Goal: Task Accomplishment & Management: Manage account settings

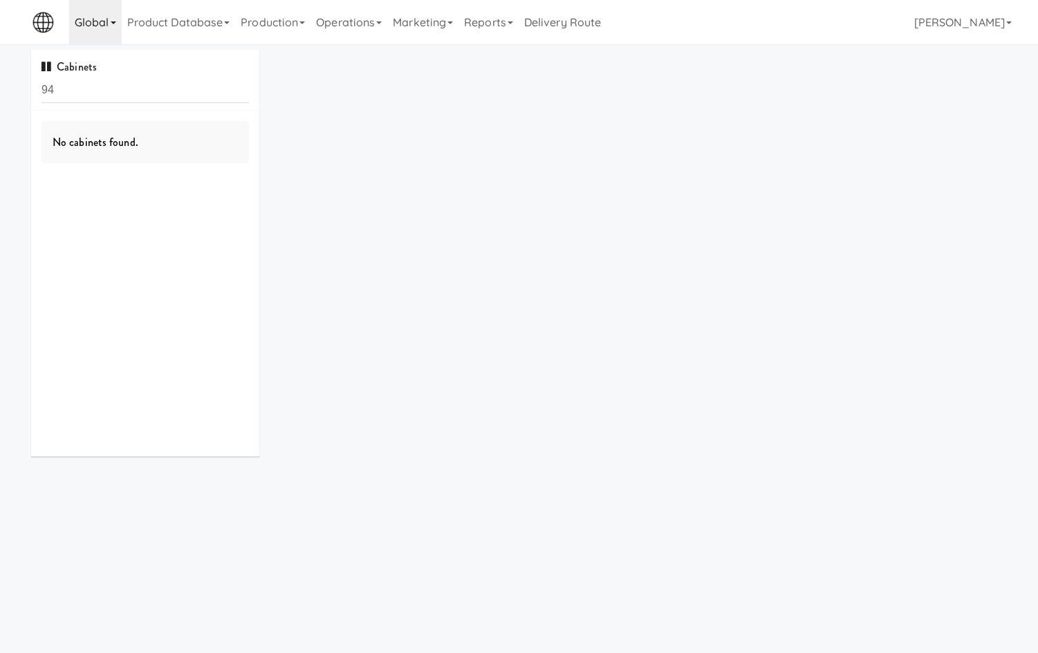
click at [100, 14] on link "Global" at bounding box center [95, 22] width 53 height 44
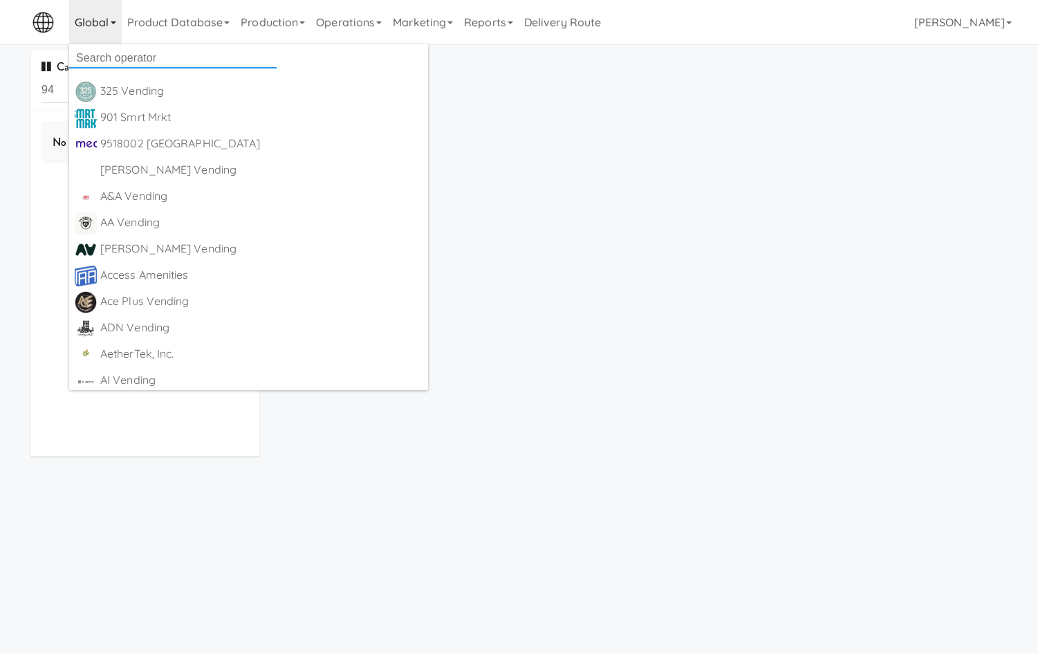
click at [114, 51] on input "text" at bounding box center [173, 58] width 208 height 21
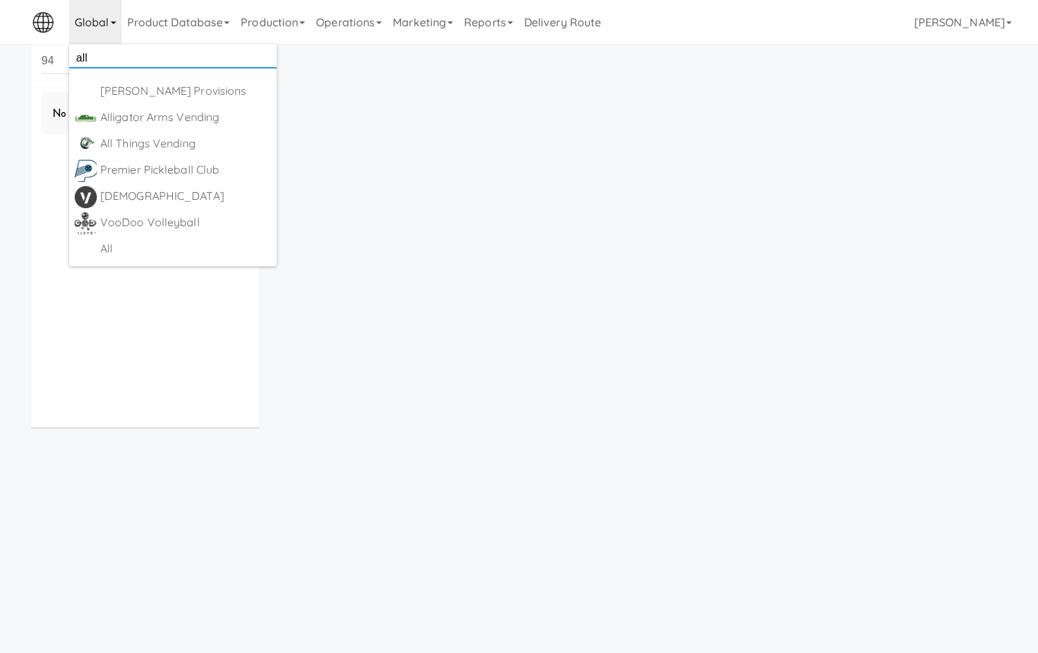
scroll to position [44, 0]
click at [124, 61] on input "all" at bounding box center [173, 58] width 208 height 21
click at [123, 61] on input "all" at bounding box center [173, 58] width 208 height 21
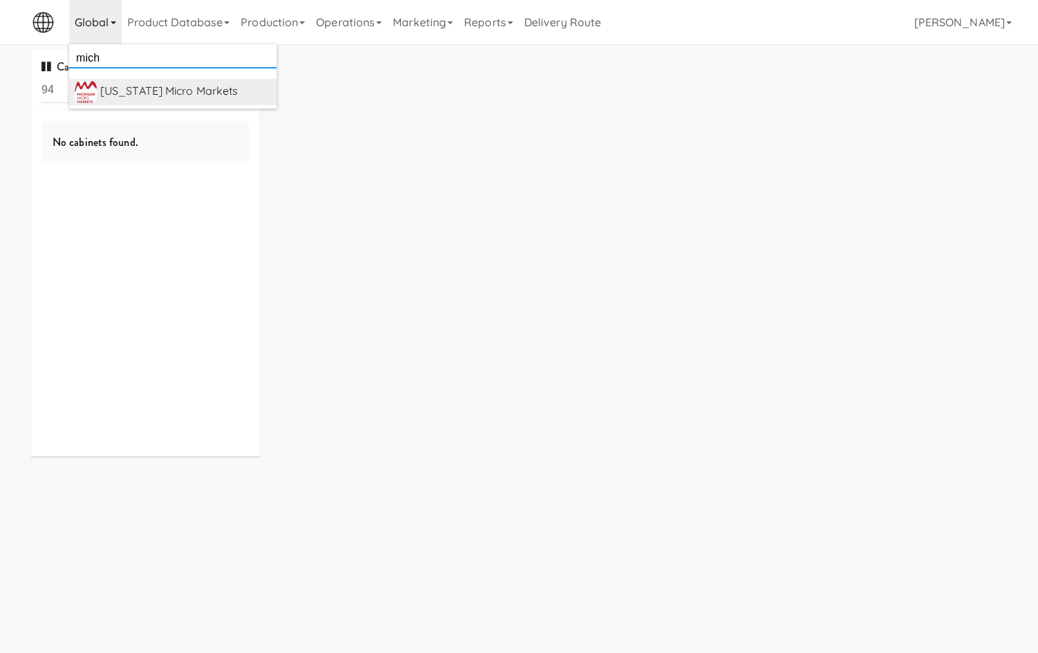
type input "mich"
click at [170, 93] on div "[US_STATE] Micro Markets" at bounding box center [185, 91] width 171 height 21
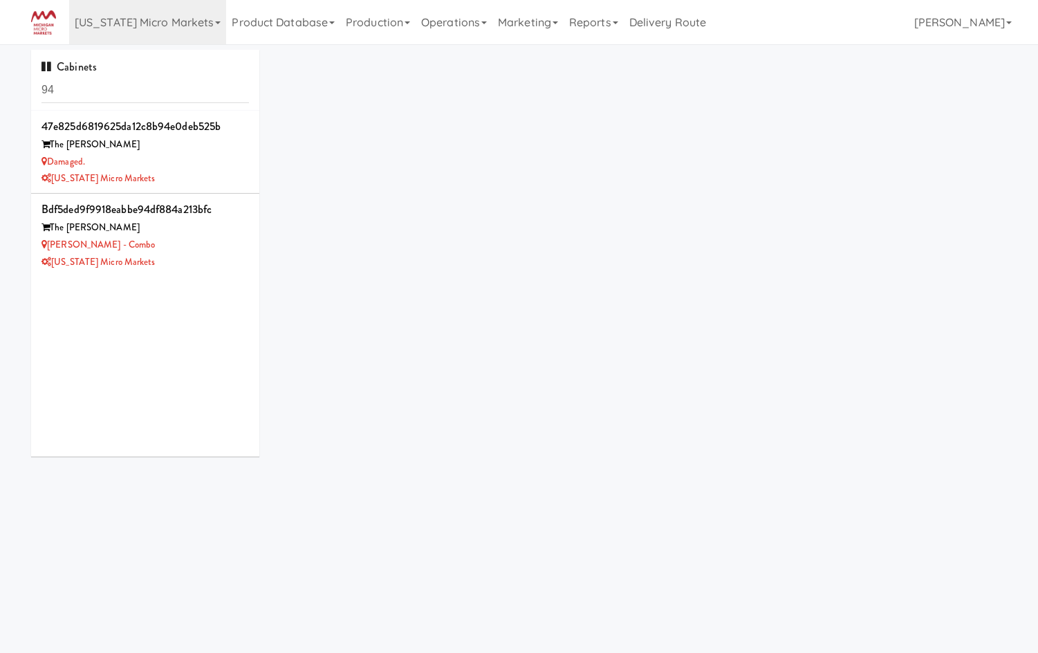
click at [170, 93] on input "94" at bounding box center [146, 90] width 208 height 26
type input "\"
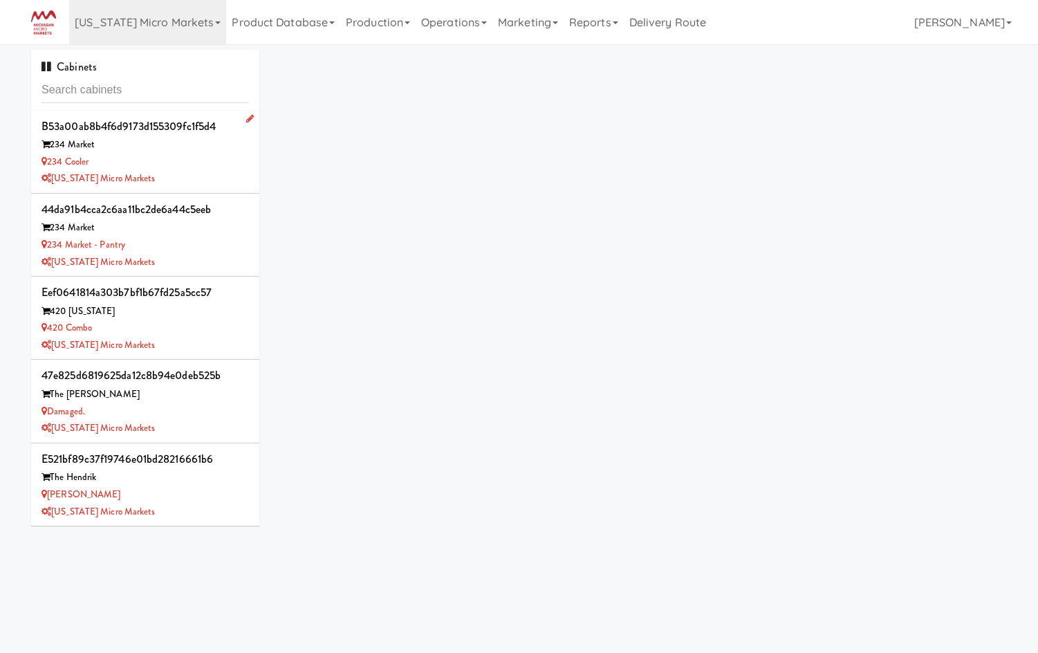
click at [197, 172] on div "[US_STATE] Micro Markets" at bounding box center [146, 178] width 208 height 17
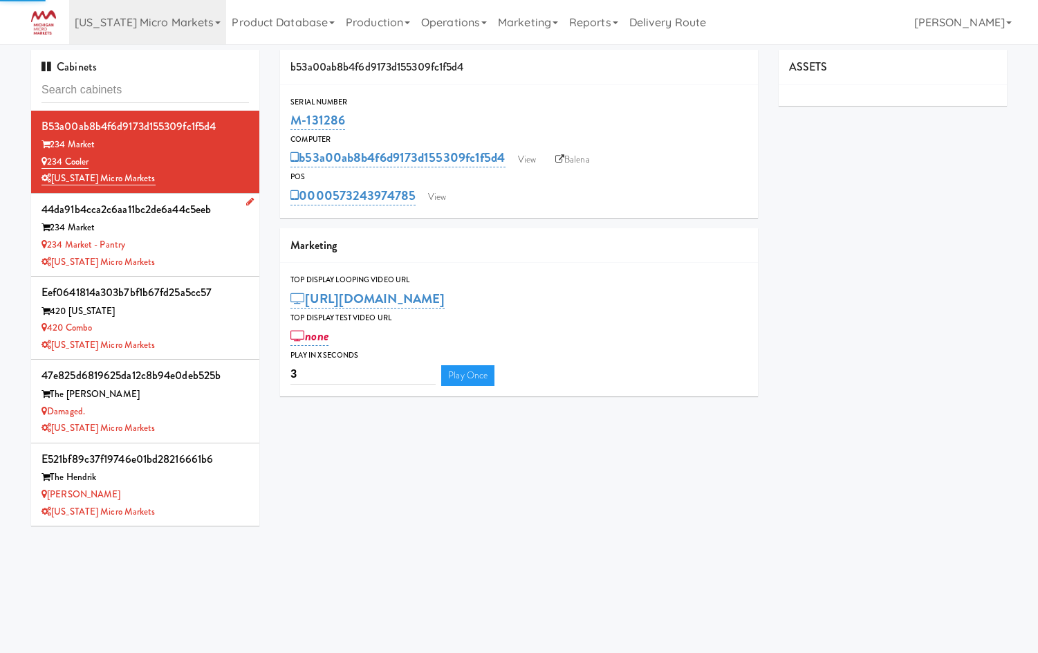
click at [174, 254] on div "[US_STATE] Micro Markets" at bounding box center [146, 262] width 208 height 17
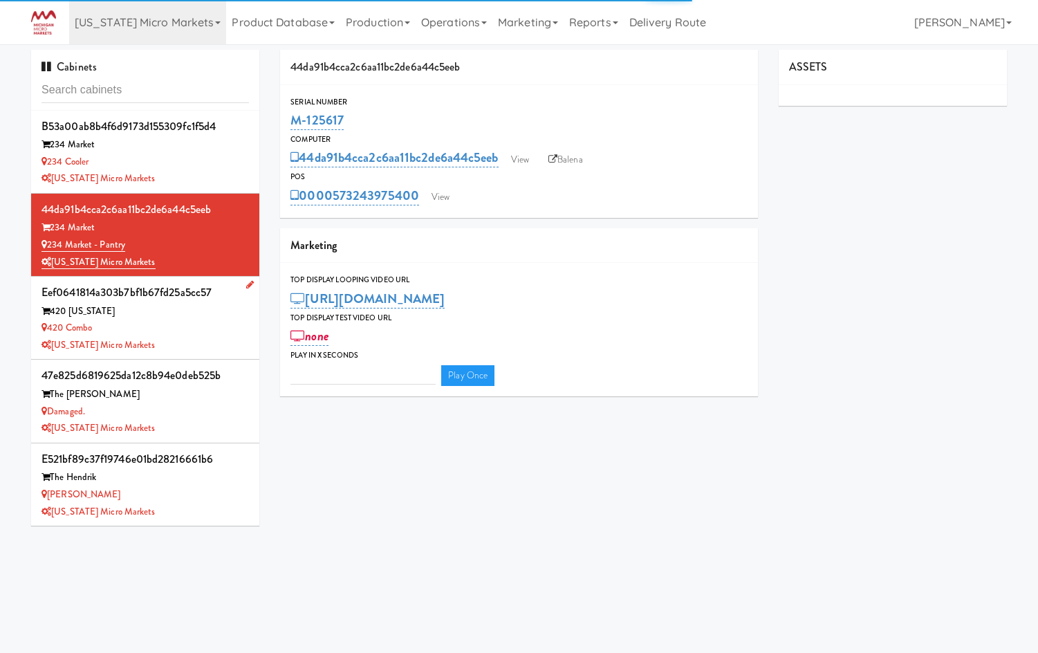
click at [151, 337] on div "[US_STATE] Micro Markets" at bounding box center [146, 345] width 208 height 17
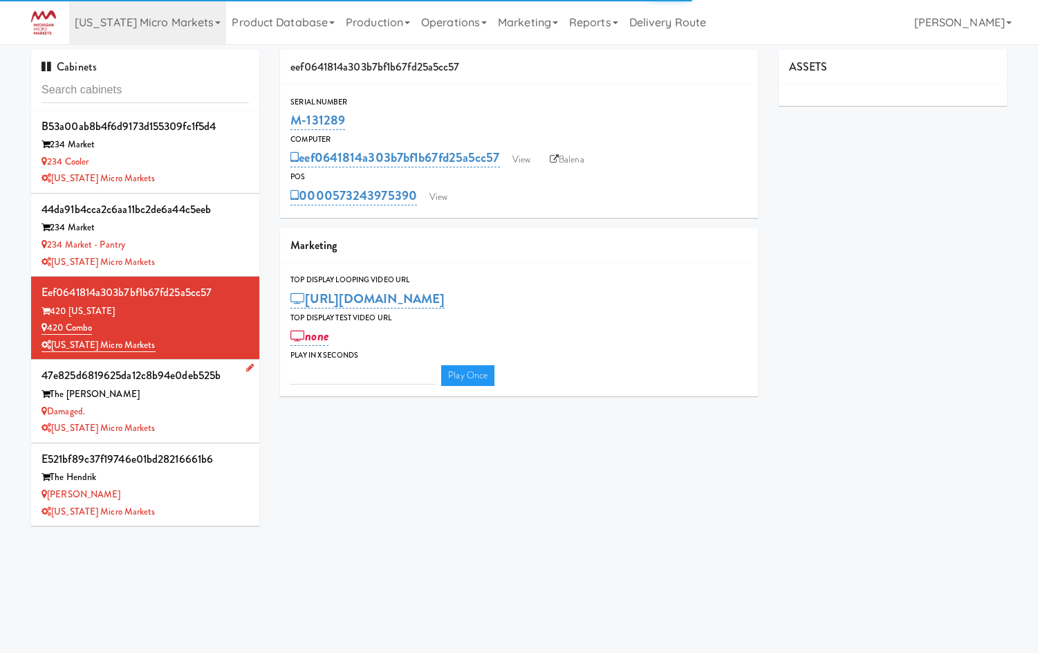
type input "3"
click at [176, 407] on div "Damaged." at bounding box center [146, 411] width 208 height 17
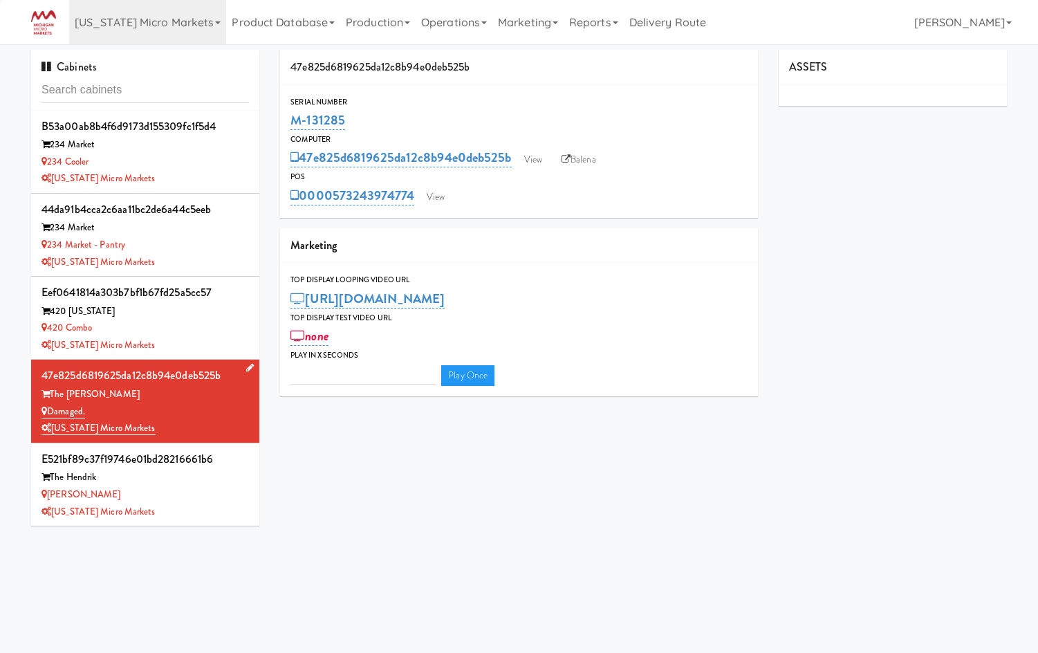
type input "3"
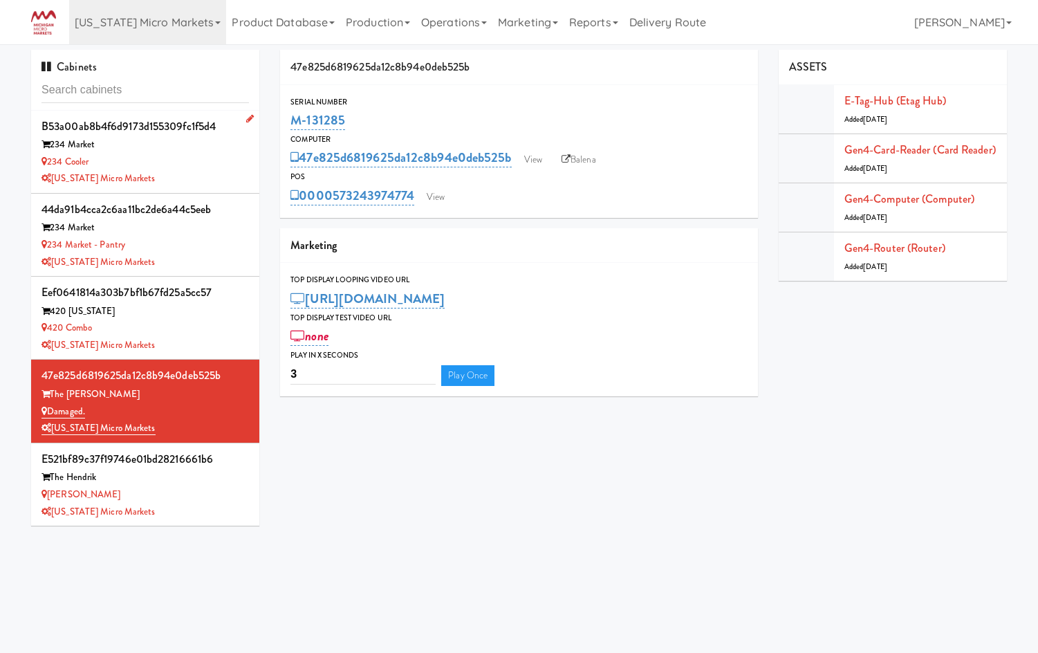
click at [196, 178] on div "[US_STATE] Micro Markets" at bounding box center [146, 178] width 208 height 17
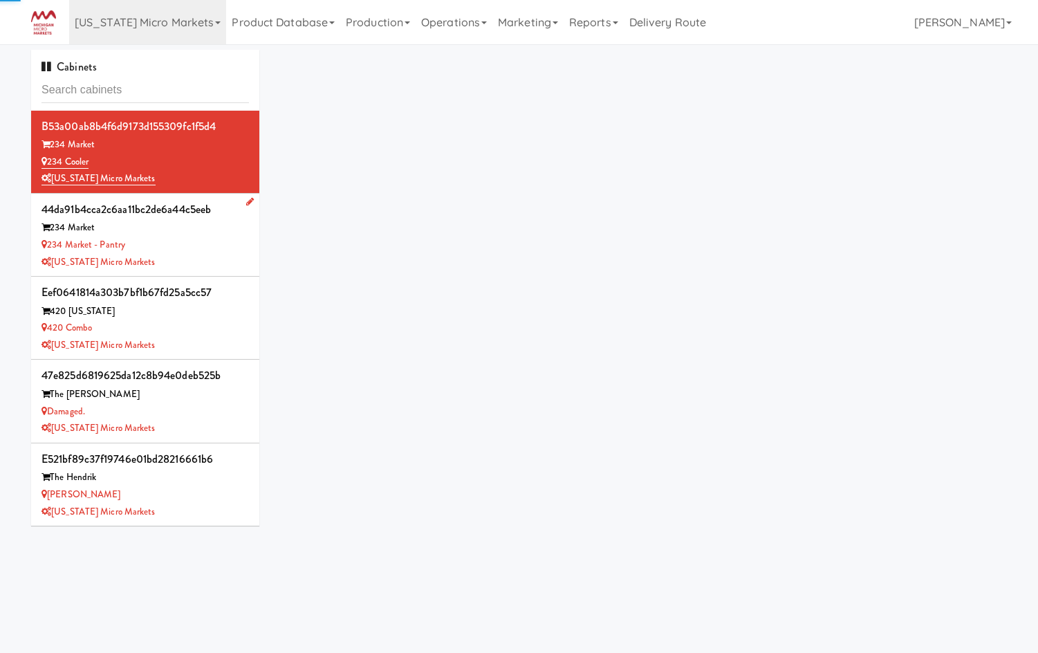
click at [219, 248] on div "234 Market - Pantry" at bounding box center [146, 245] width 208 height 17
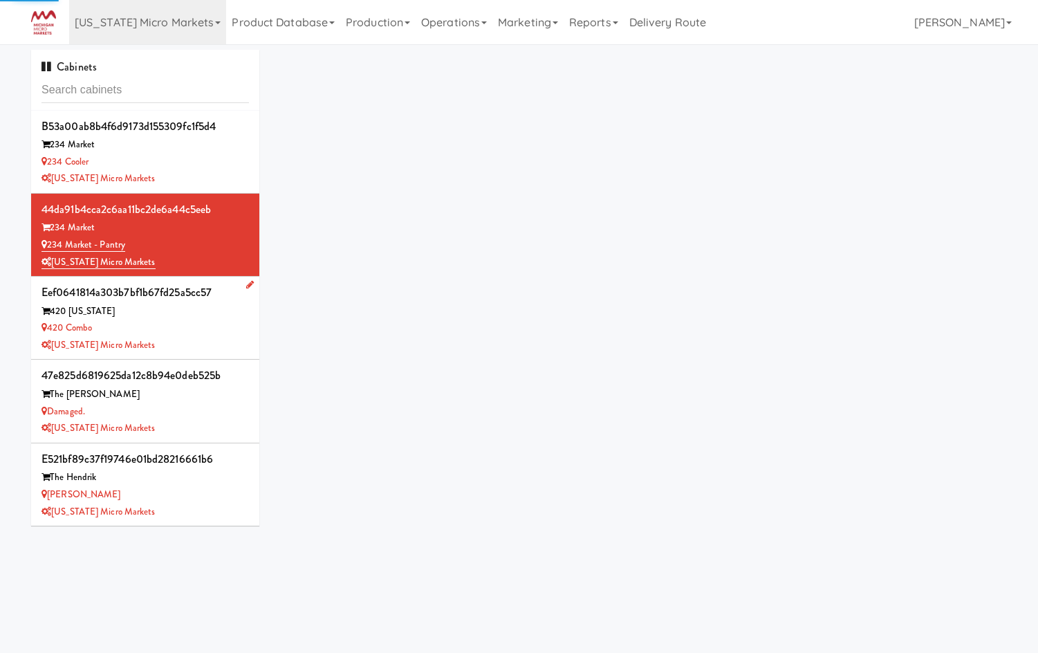
click at [231, 326] on div "420 Combo" at bounding box center [146, 328] width 208 height 17
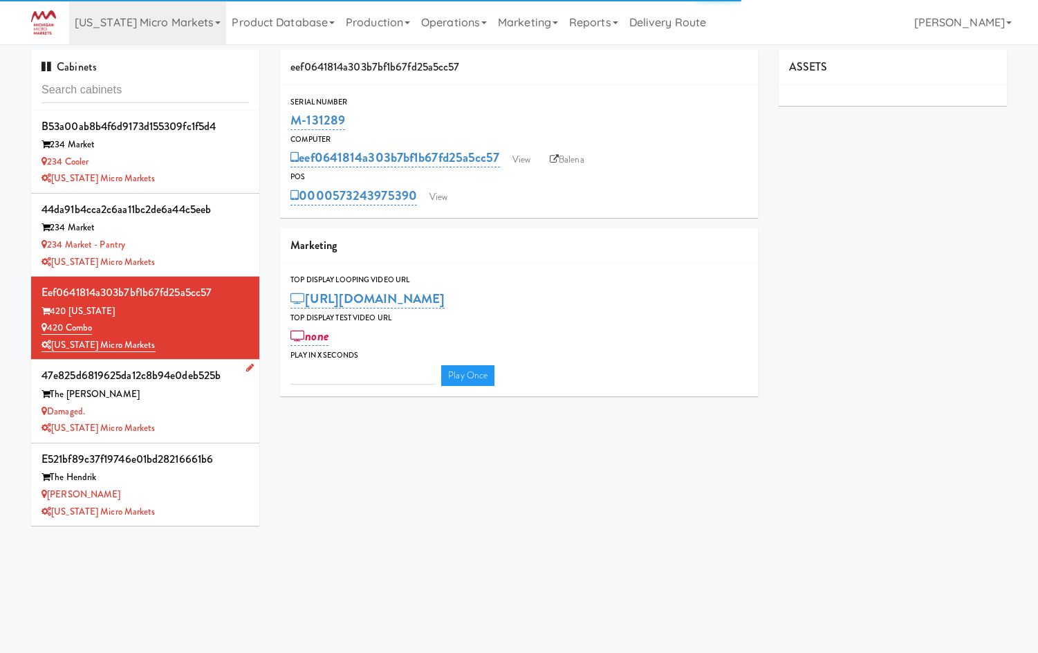
click at [219, 396] on div "The Morton" at bounding box center [146, 394] width 208 height 17
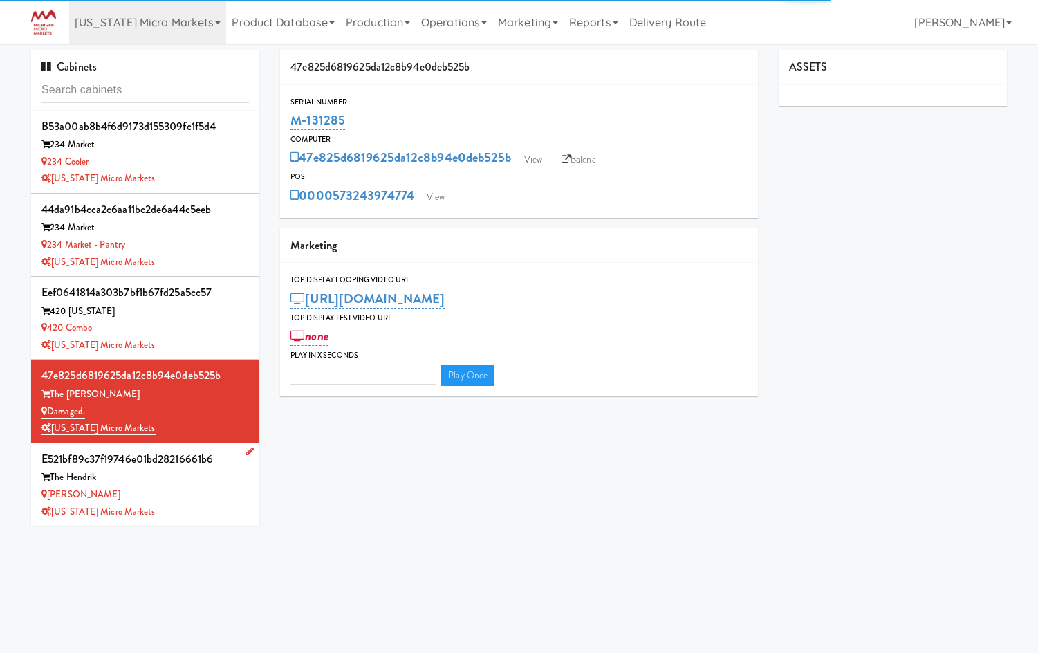
click at [208, 504] on div "[US_STATE] Micro Markets" at bounding box center [146, 512] width 208 height 17
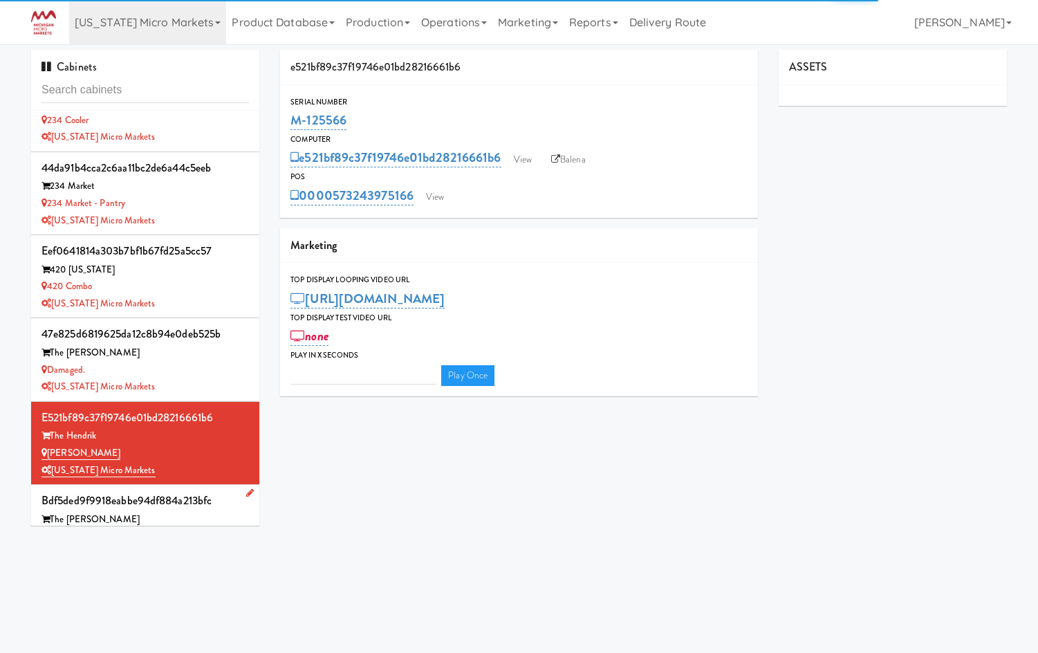
type input "3"
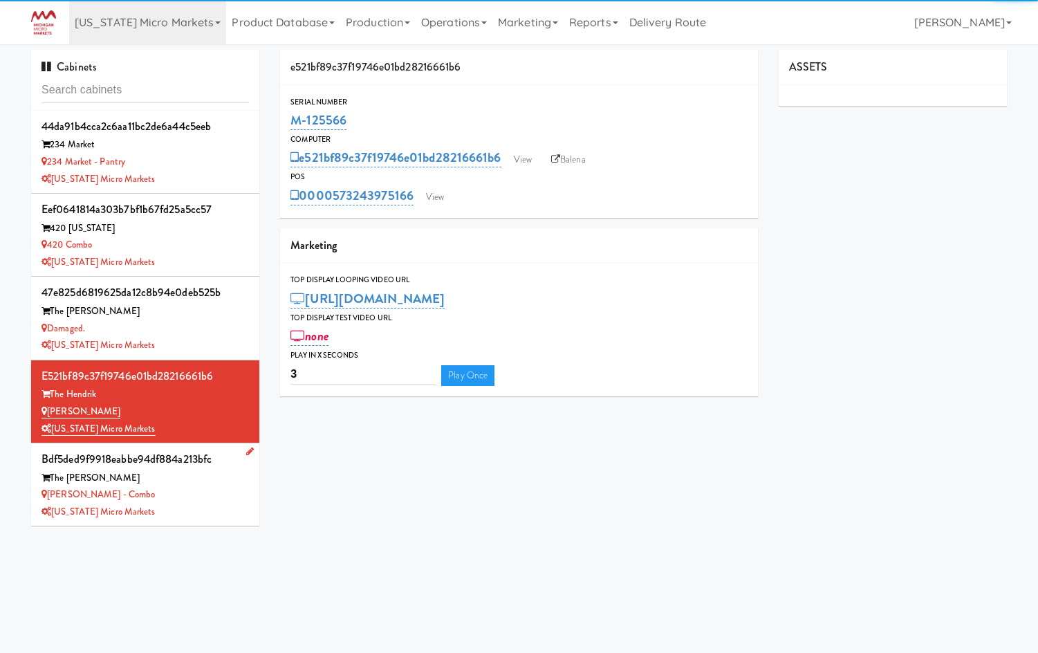
click at [189, 486] on div "The Rowe" at bounding box center [146, 478] width 208 height 17
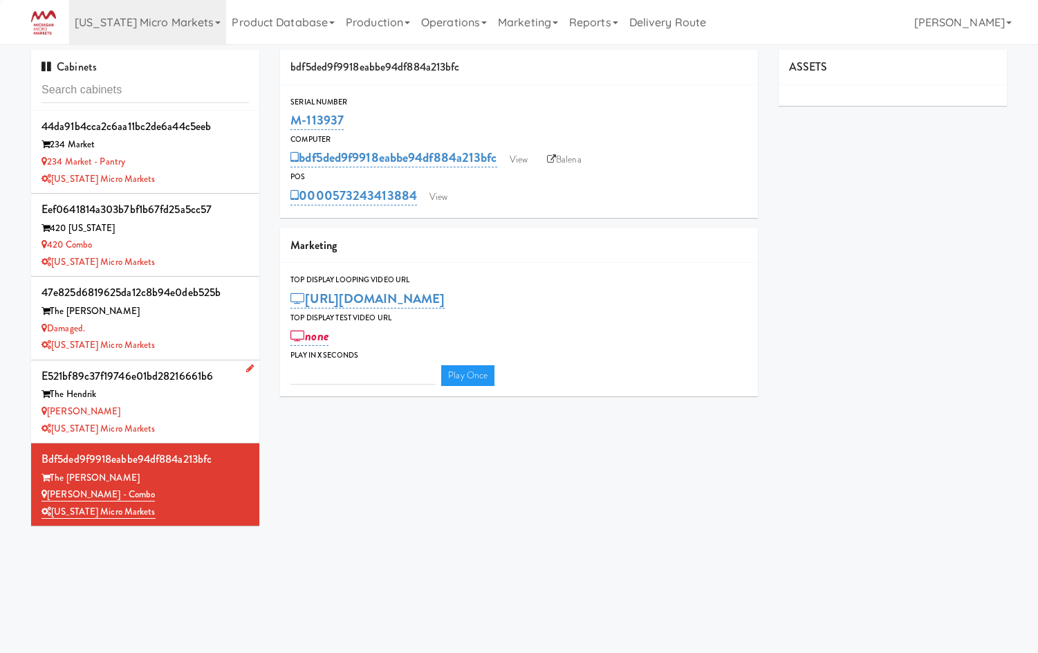
type input "3"
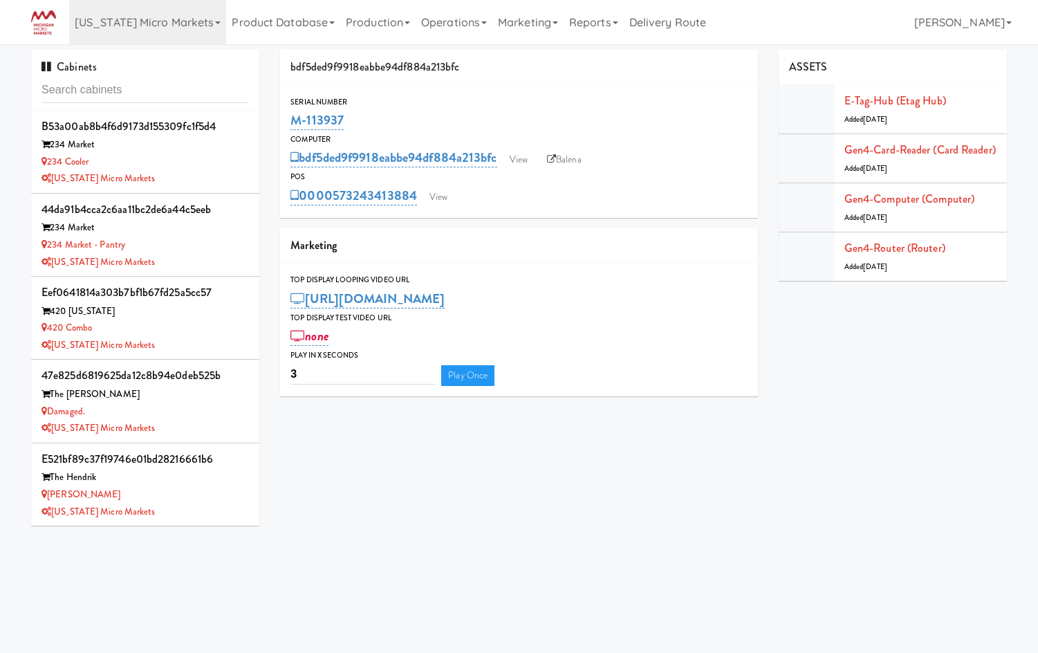
click at [149, 601] on body "Okay Okay Select date: previous 2025-Oct next Su Mo Tu We Th Fr Sa 28 29 30 1 2…" at bounding box center [519, 370] width 1038 height 653
click at [167, 30] on link "[US_STATE] Micro Markets" at bounding box center [147, 22] width 157 height 44
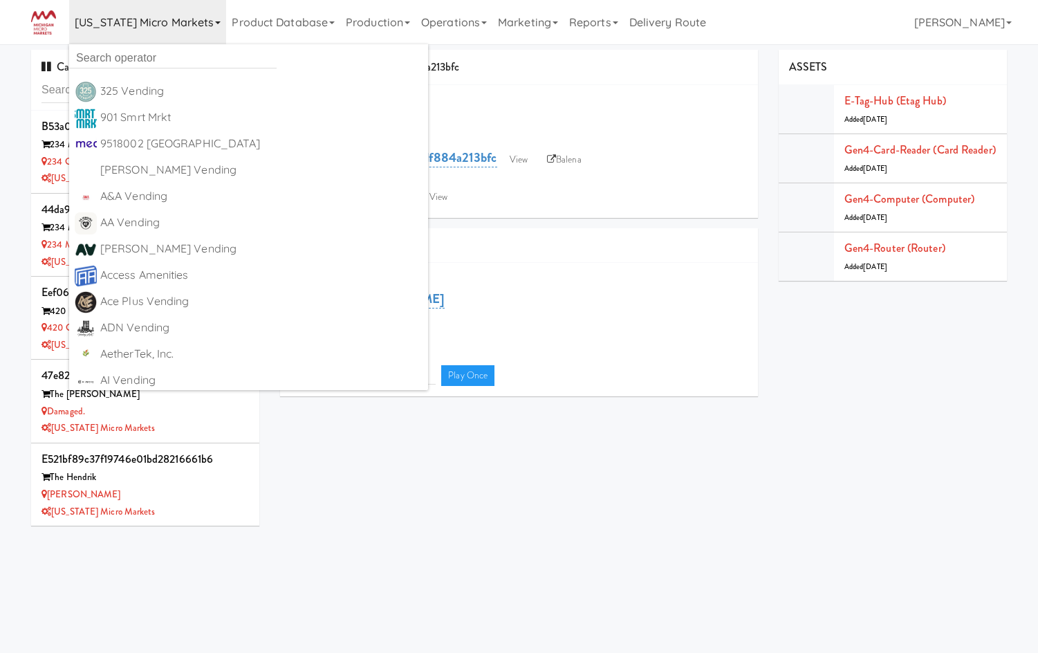
click at [140, 416] on div "Damaged." at bounding box center [146, 411] width 208 height 17
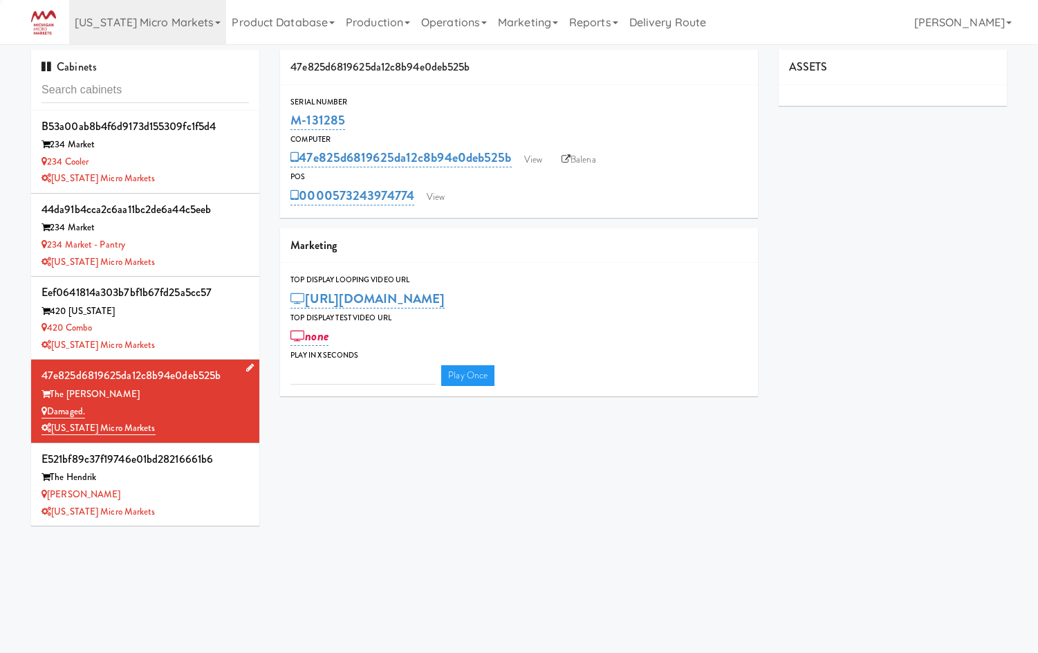
type input "3"
click at [78, 415] on link "Damaged." at bounding box center [64, 412] width 44 height 14
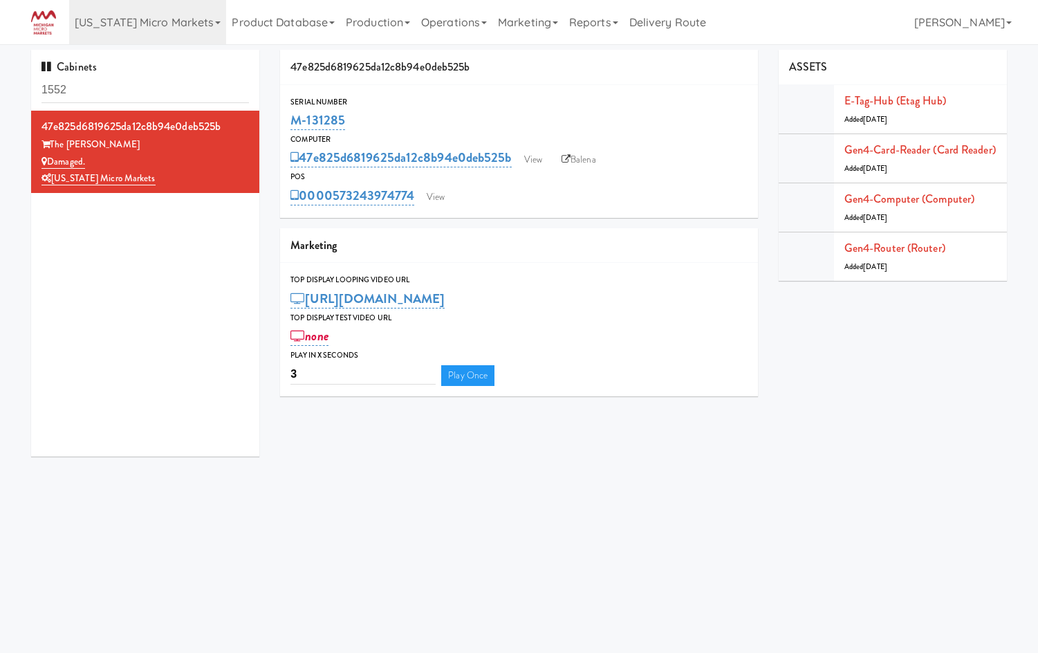
click at [84, 89] on input "1552" at bounding box center [146, 90] width 208 height 26
click at [84, 88] on input "1552" at bounding box center [146, 90] width 208 height 26
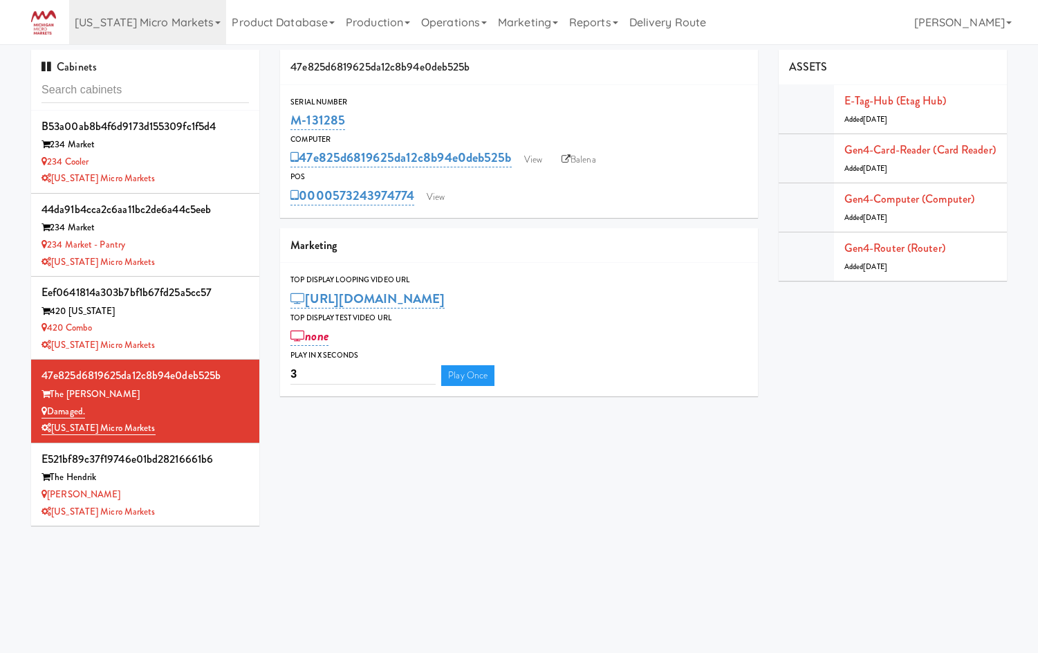
click at [1011, 506] on div "Cabinets b53a00ab8b4f6d9173d155309fc1f5d4 234 Market 234 Cooler Michigan Micro …" at bounding box center [519, 293] width 997 height 486
click at [66, 82] on input "text" at bounding box center [146, 90] width 208 height 26
paste input "M-131285"
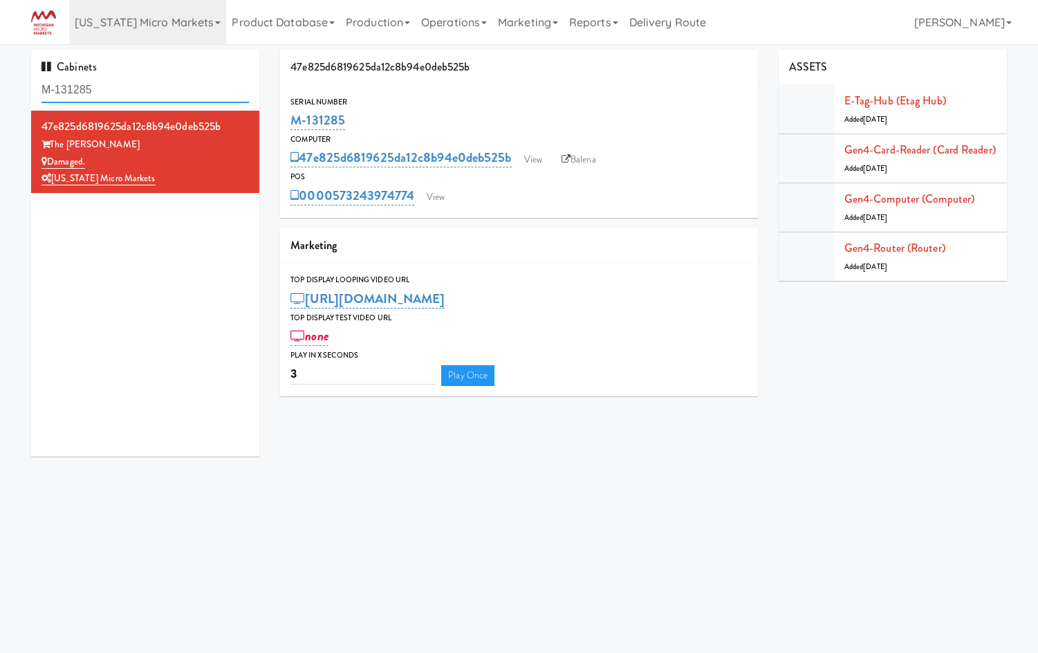
click at [125, 87] on input "M-131285" at bounding box center [146, 90] width 208 height 26
click at [125, 88] on input "M-131285" at bounding box center [146, 90] width 208 height 26
paste input "25617"
type input "M-125617"
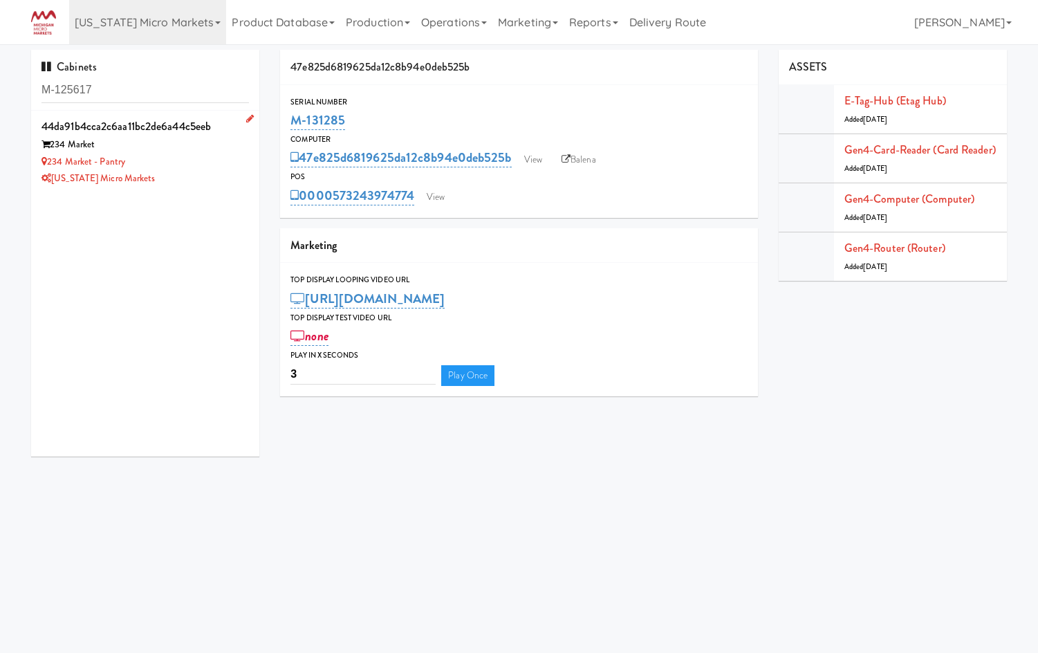
click at [182, 158] on div "234 Market - Pantry" at bounding box center [146, 162] width 208 height 17
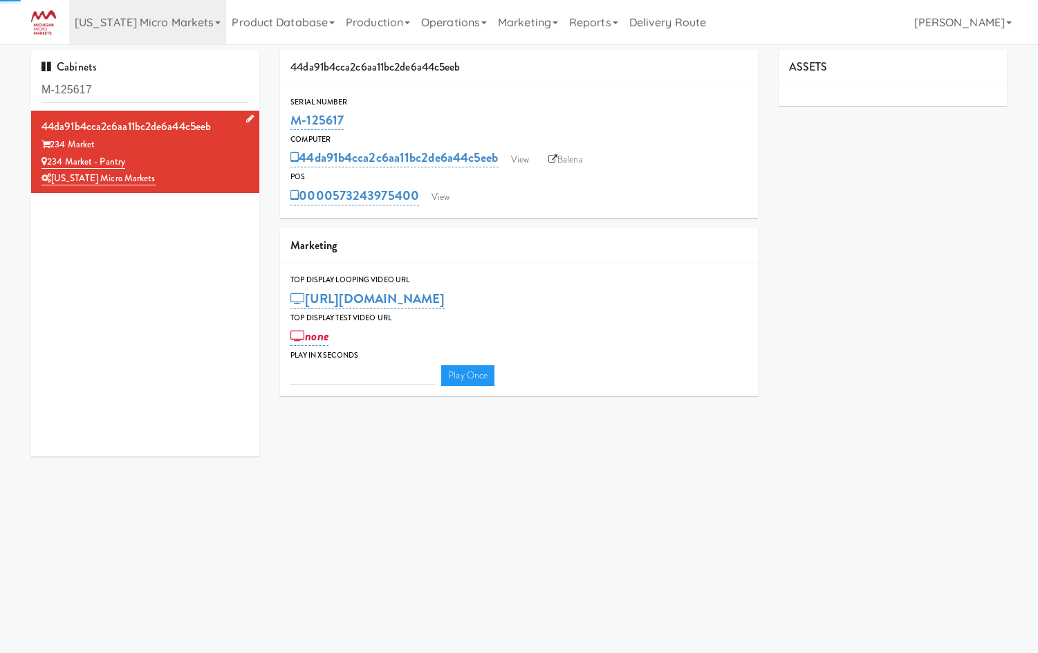
type input "3"
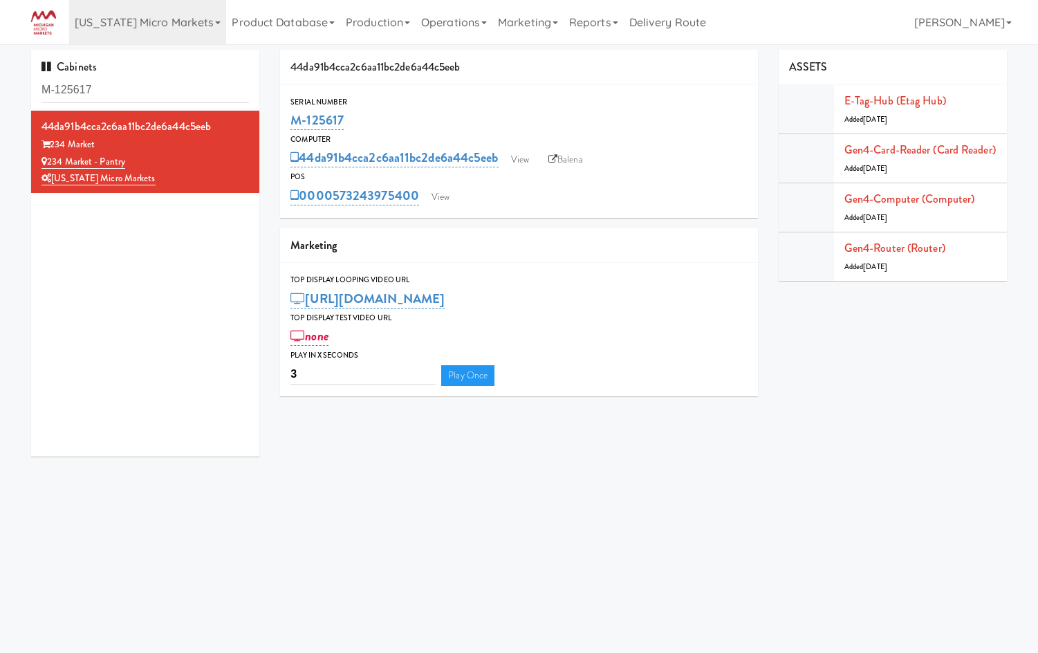
click at [91, 75] on div "Cabinets M-125617" at bounding box center [145, 80] width 228 height 61
click at [92, 84] on input "M-125617" at bounding box center [146, 90] width 208 height 26
drag, startPoint x: 92, startPoint y: 84, endPoint x: 101, endPoint y: 78, distance: 10.6
click at [93, 83] on input "M-125617" at bounding box center [146, 90] width 208 height 26
paste input "31285"
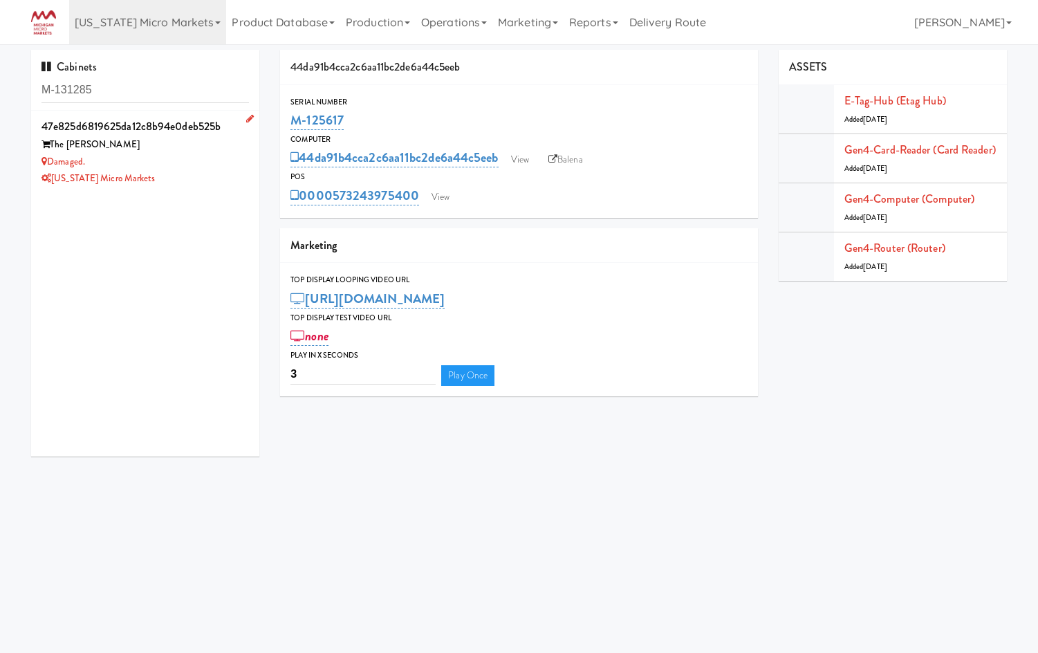
click at [184, 163] on div "Damaged." at bounding box center [146, 162] width 208 height 17
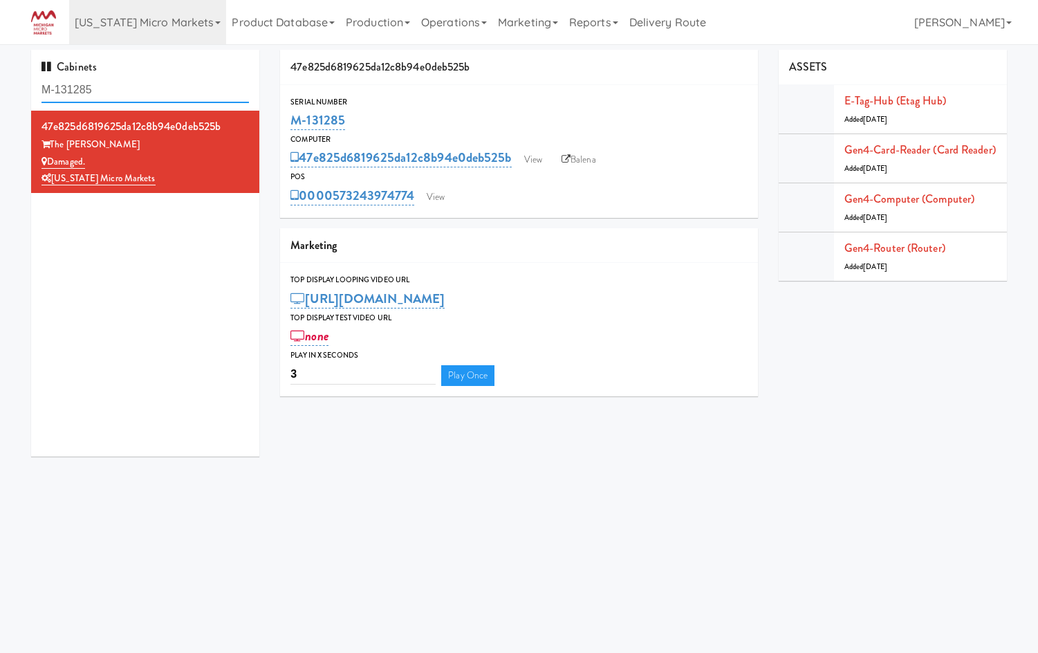
click at [141, 81] on input "M-131285" at bounding box center [146, 90] width 208 height 26
paste input "25617"
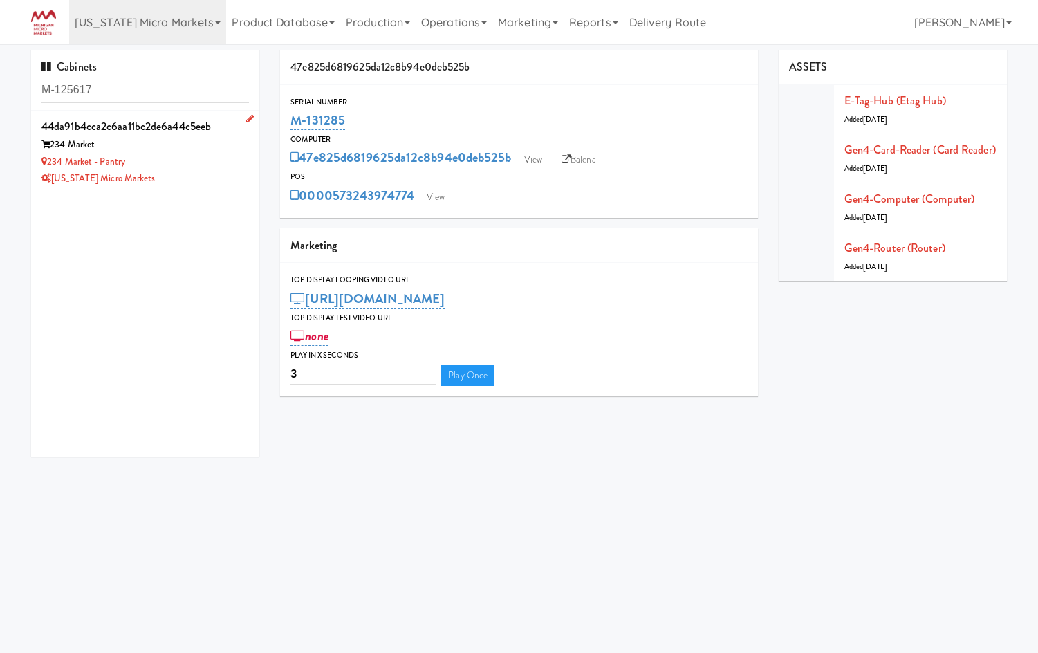
click at [210, 158] on div "234 Market - Pantry" at bounding box center [146, 162] width 208 height 17
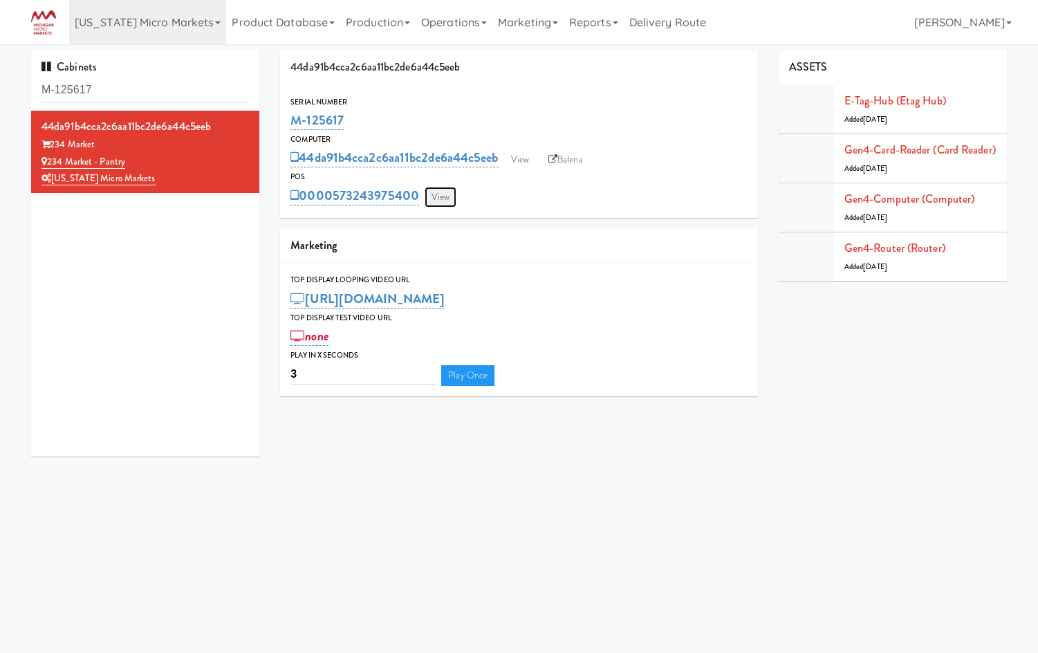
click at [439, 192] on link "View" at bounding box center [441, 197] width 32 height 21
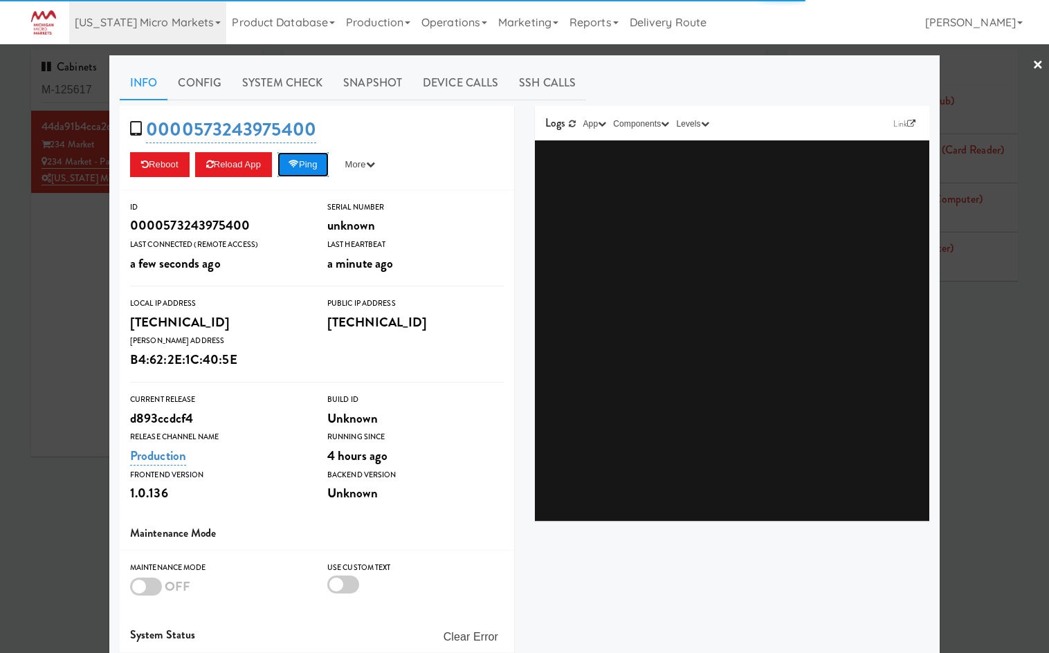
click at [318, 174] on button "Ping" at bounding box center [302, 164] width 51 height 25
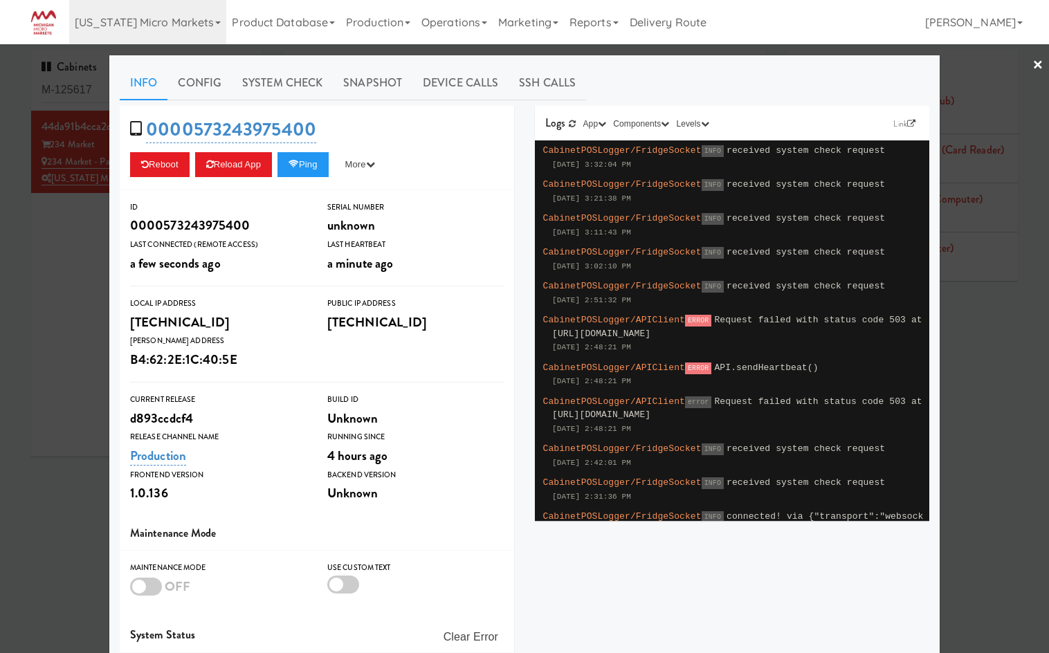
drag, startPoint x: 56, startPoint y: 243, endPoint x: 59, endPoint y: 232, distance: 11.6
click at [56, 243] on div at bounding box center [524, 326] width 1049 height 653
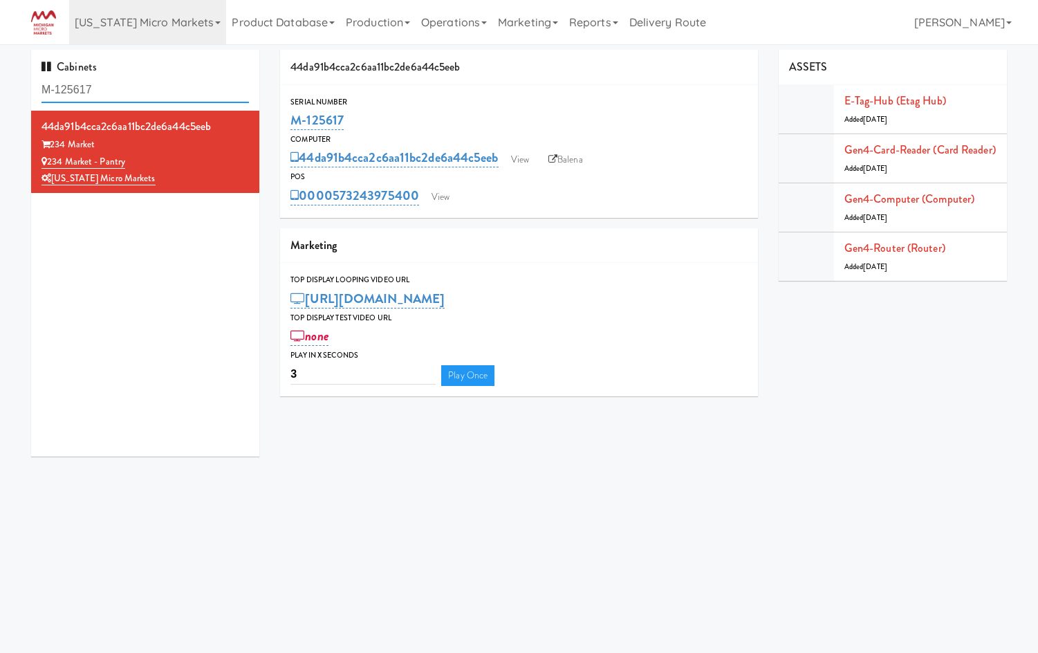
click at [82, 93] on input "M-125617" at bounding box center [146, 90] width 208 height 26
paste input "31289"
type input "M-131289"
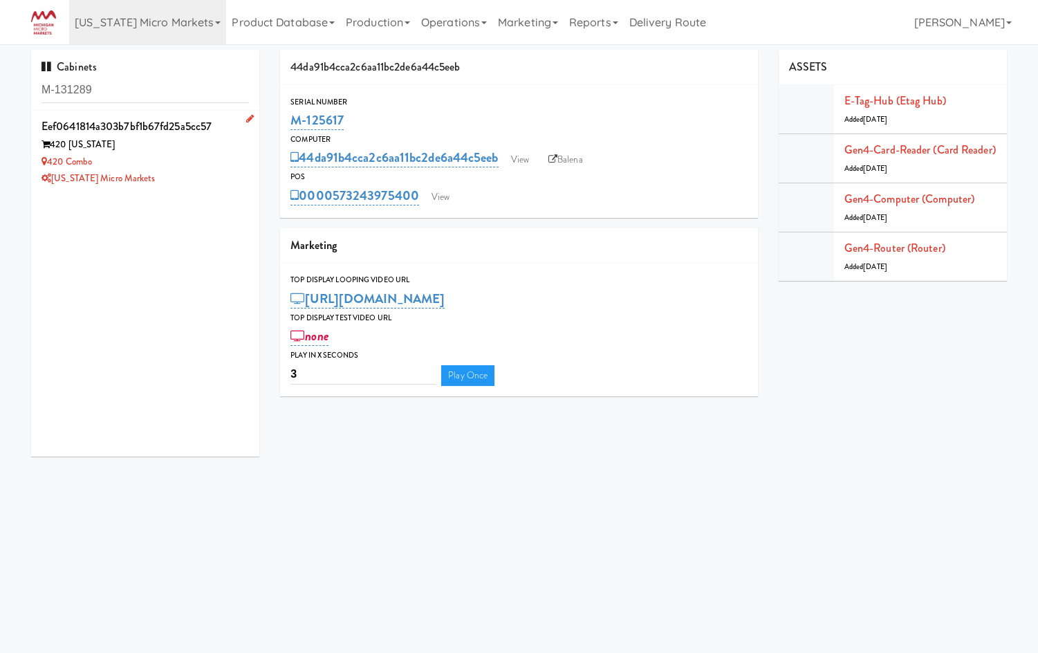
click at [188, 163] on div "420 Combo" at bounding box center [146, 162] width 208 height 17
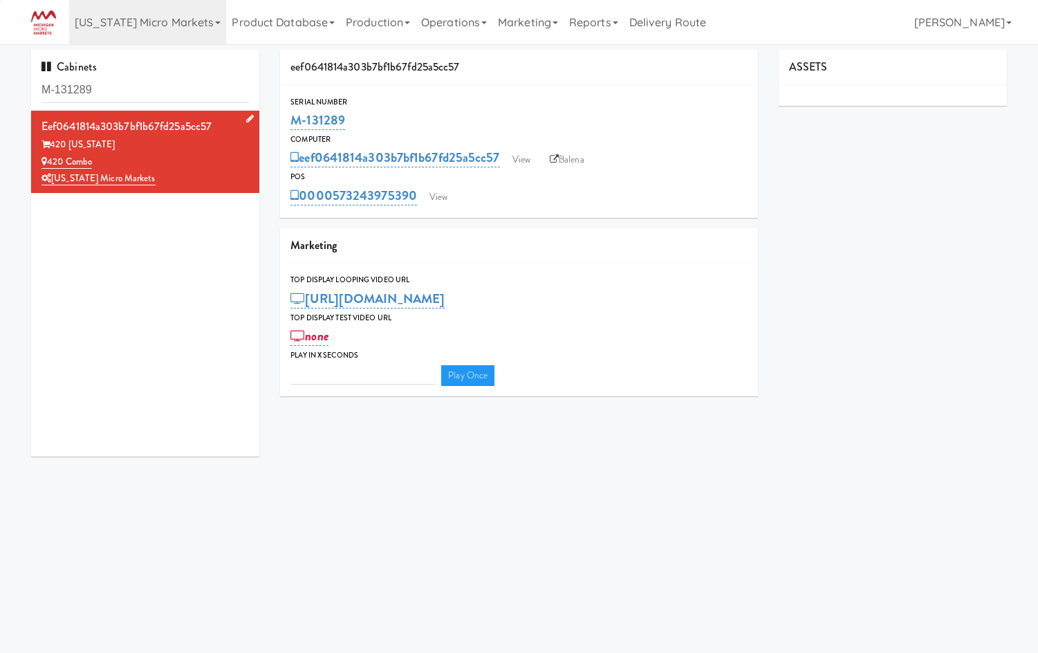
type input "3"
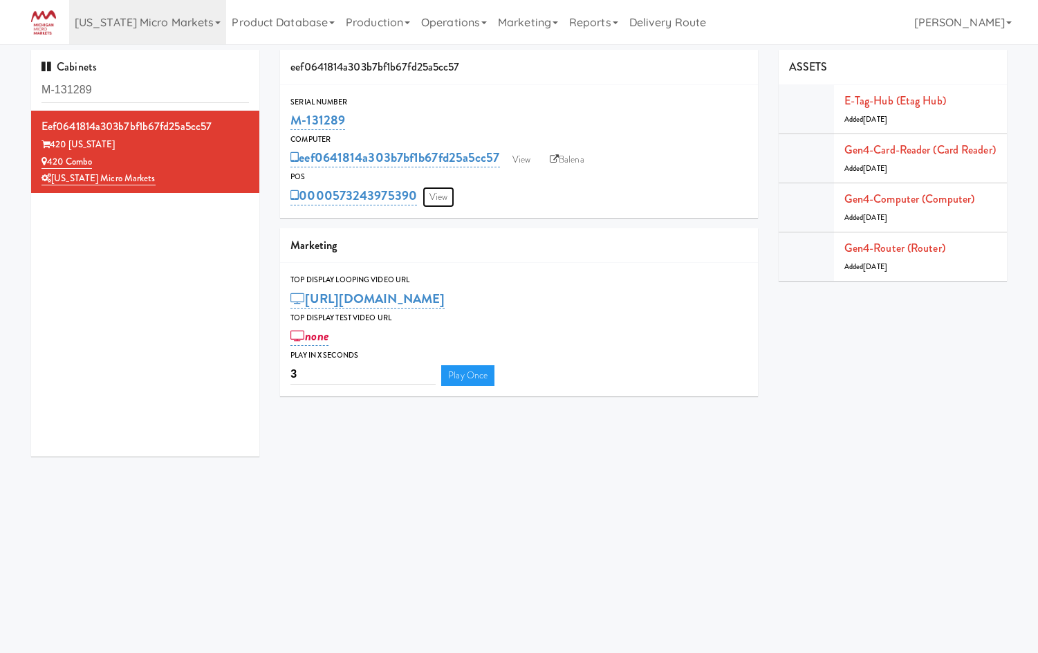
click at [433, 194] on link "View" at bounding box center [439, 197] width 32 height 21
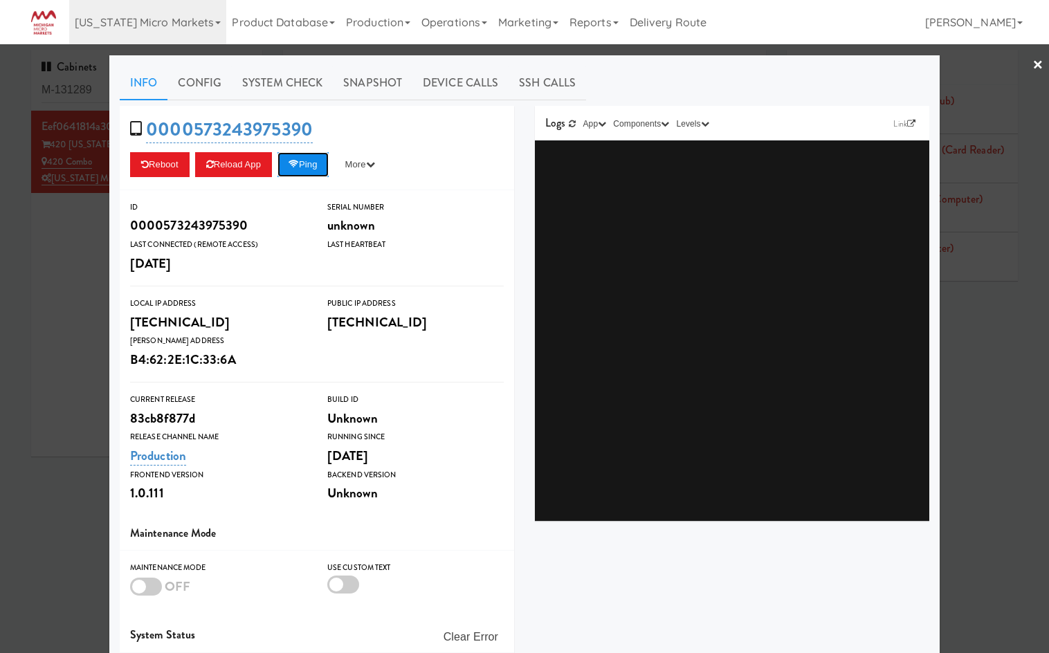
click at [305, 156] on button "Ping" at bounding box center [302, 164] width 51 height 25
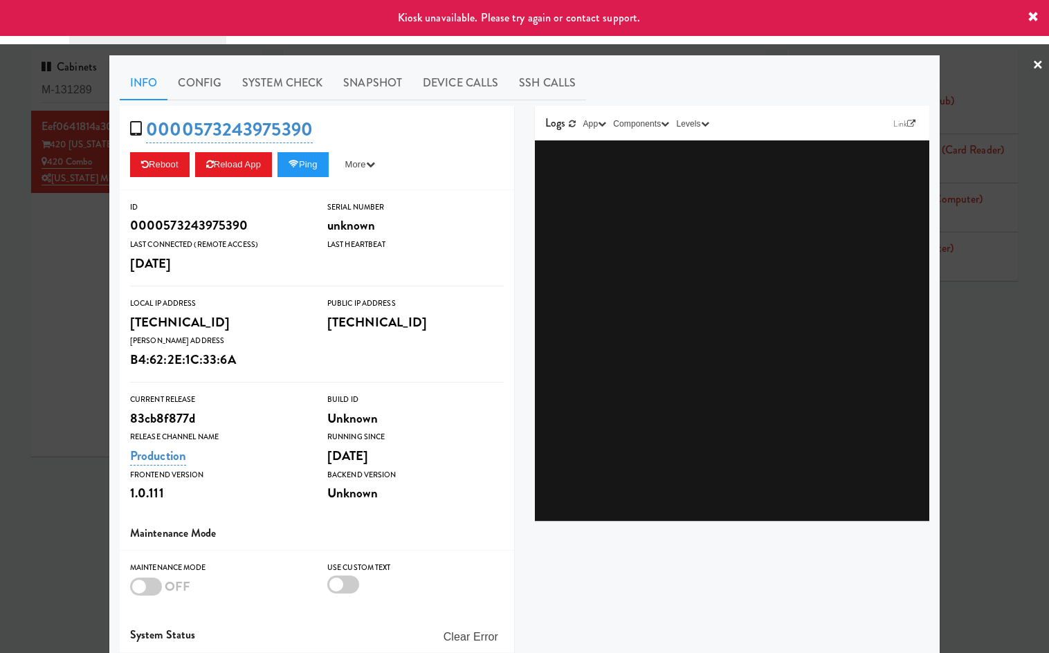
click at [38, 313] on div at bounding box center [524, 326] width 1049 height 653
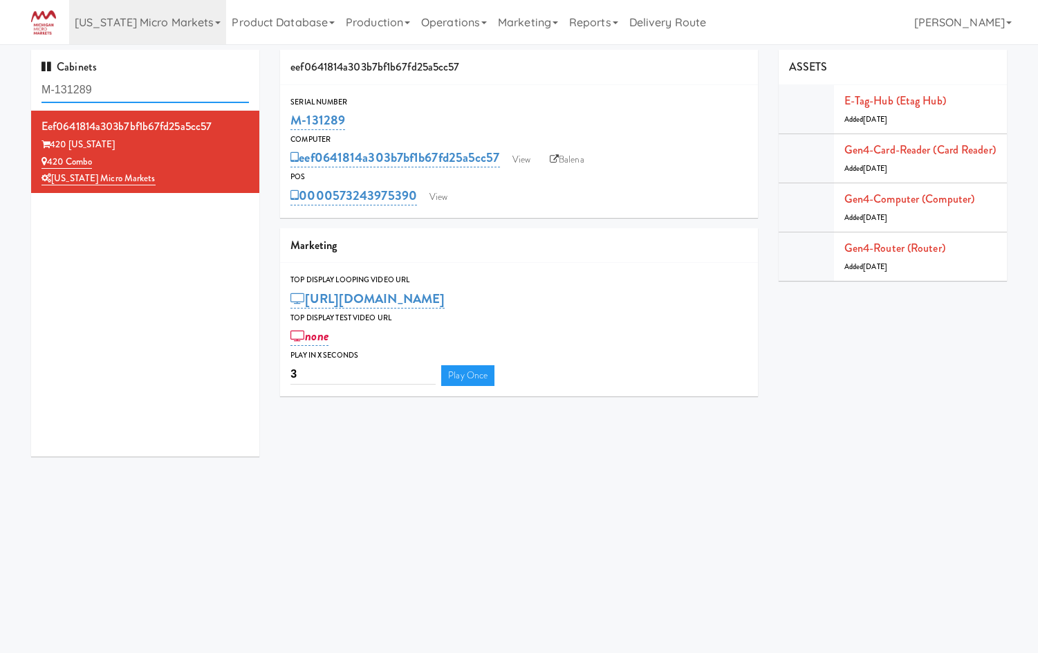
click at [114, 89] on input "M-131289" at bounding box center [146, 90] width 208 height 26
paste input "25617"
type input "M-125617"
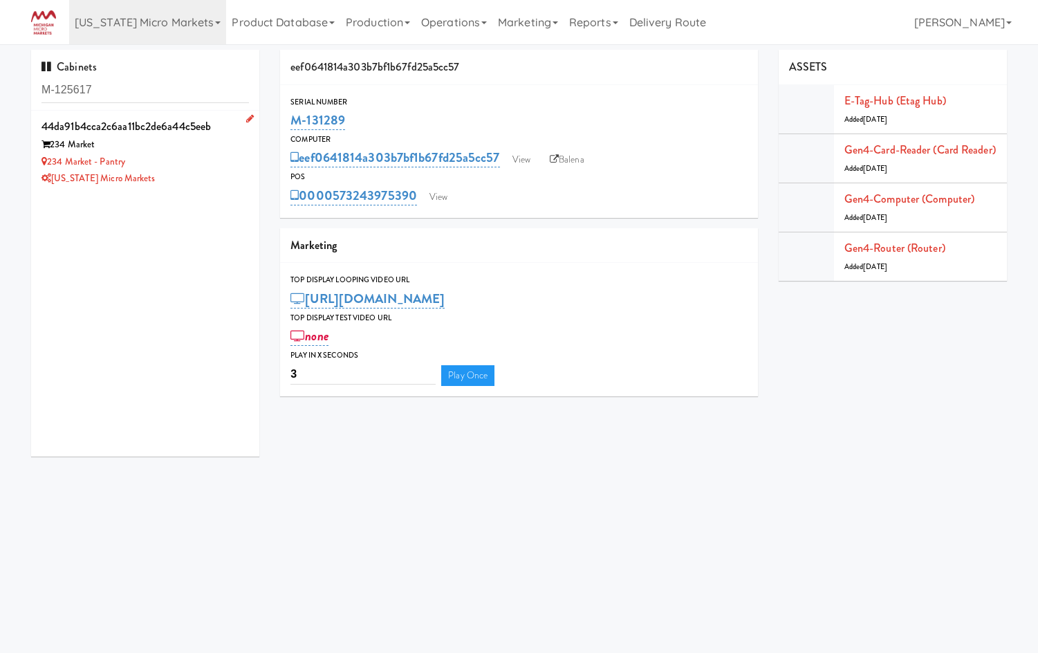
click at [181, 178] on div "[US_STATE] Micro Markets" at bounding box center [146, 178] width 208 height 17
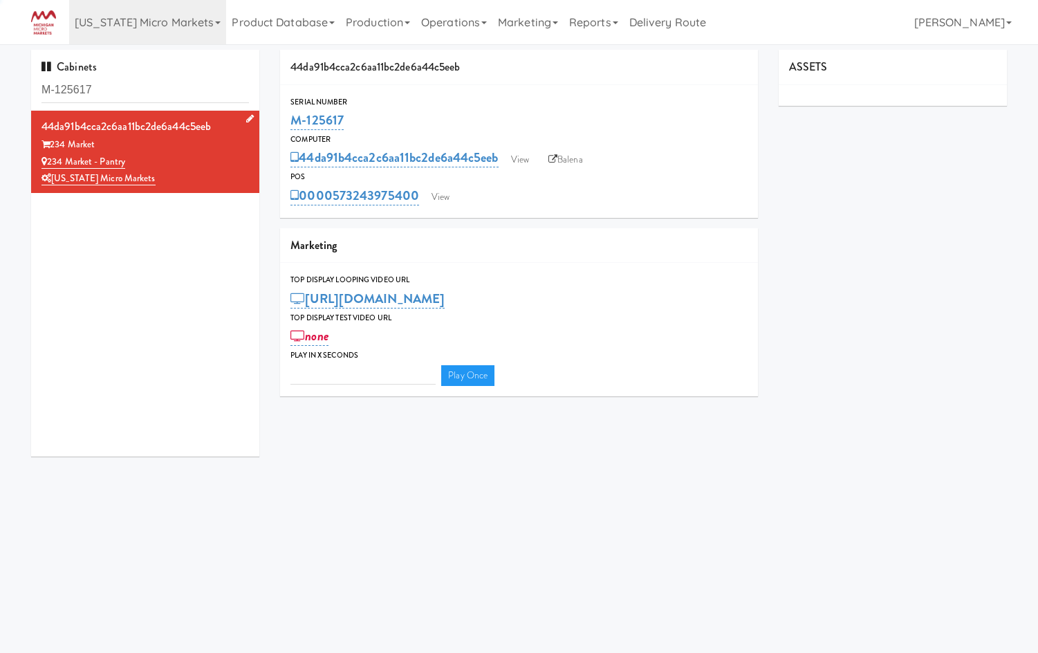
type input "3"
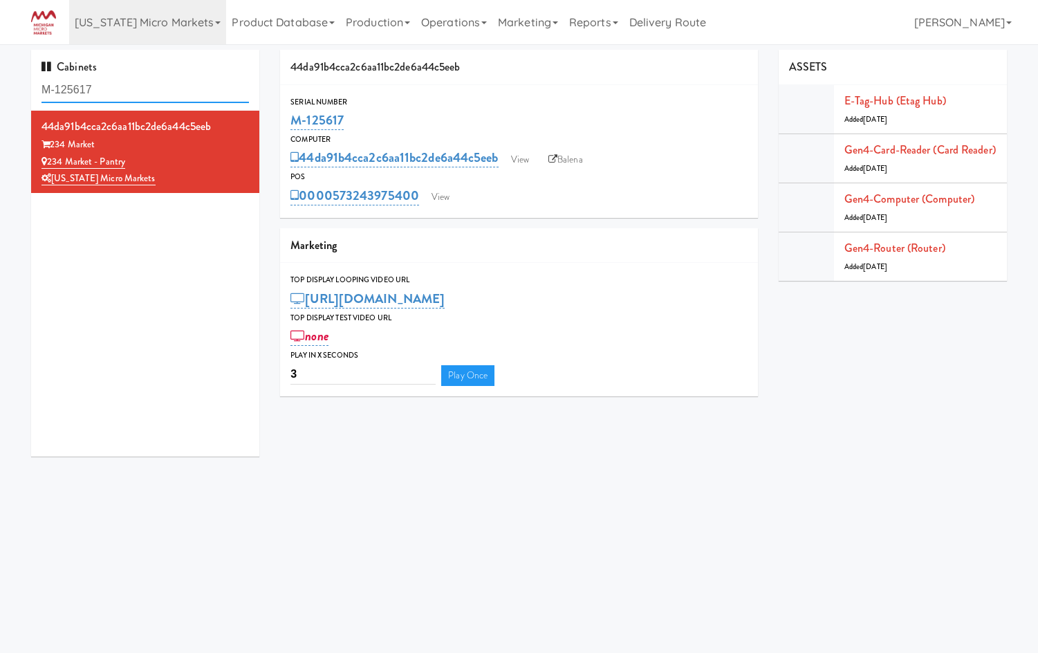
click at [107, 84] on input "M-125617" at bounding box center [146, 90] width 208 height 26
click at [105, 82] on input "M-125617" at bounding box center [146, 90] width 208 height 26
paste input "131289"
paste input "text"
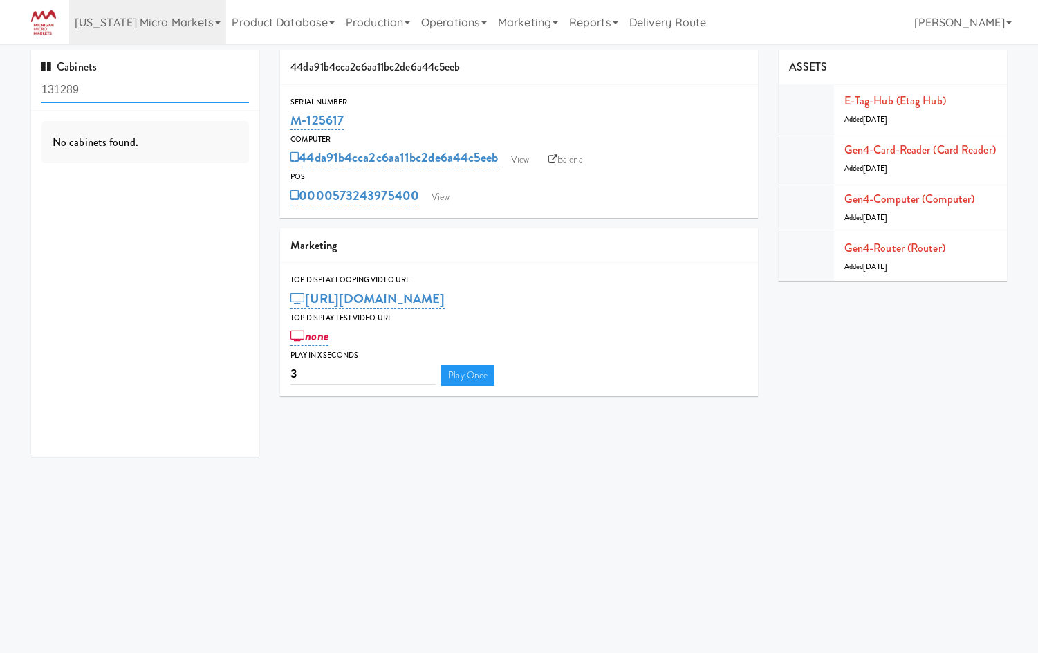
type input "131289"
click at [217, 174] on div "[US_STATE] Micro Markets" at bounding box center [146, 178] width 208 height 17
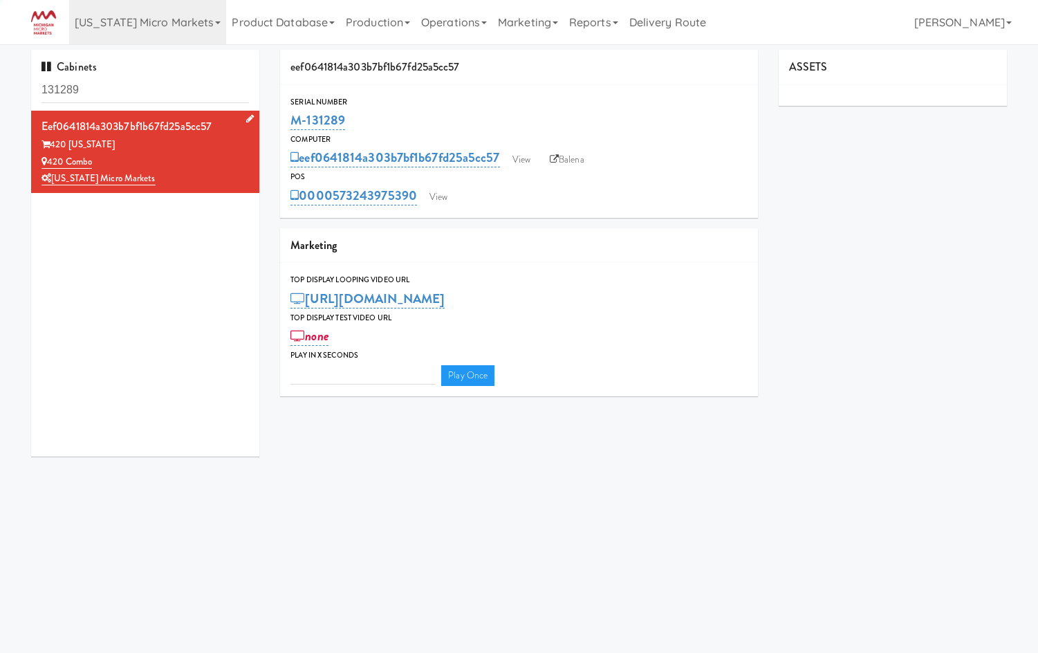
type input "3"
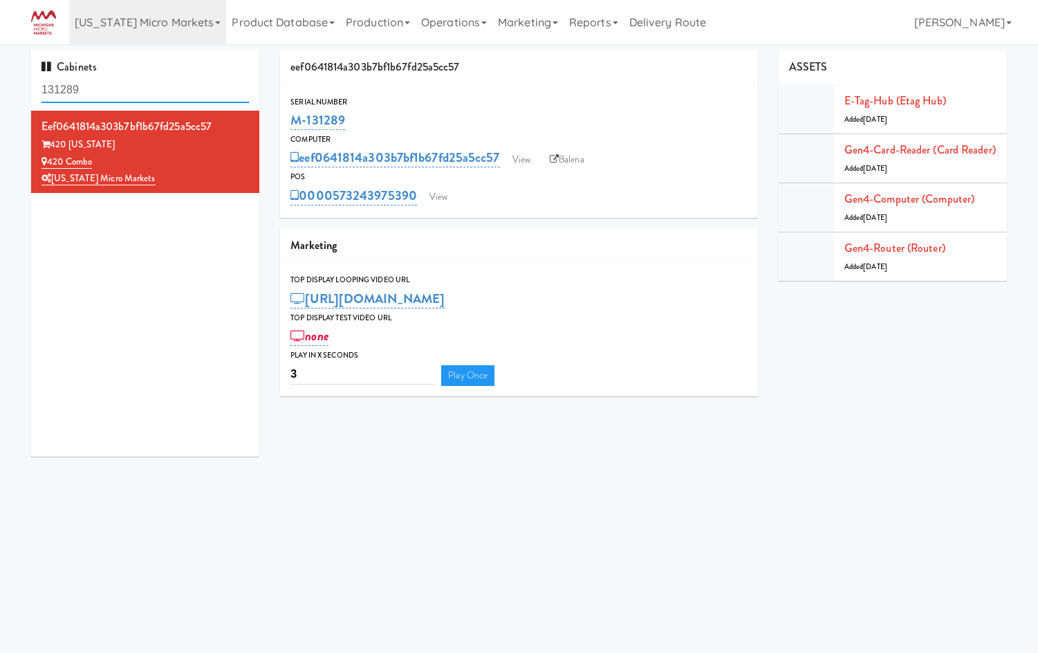
click at [77, 88] on input "131289" at bounding box center [146, 90] width 208 height 26
paste input "6"
type input "131286"
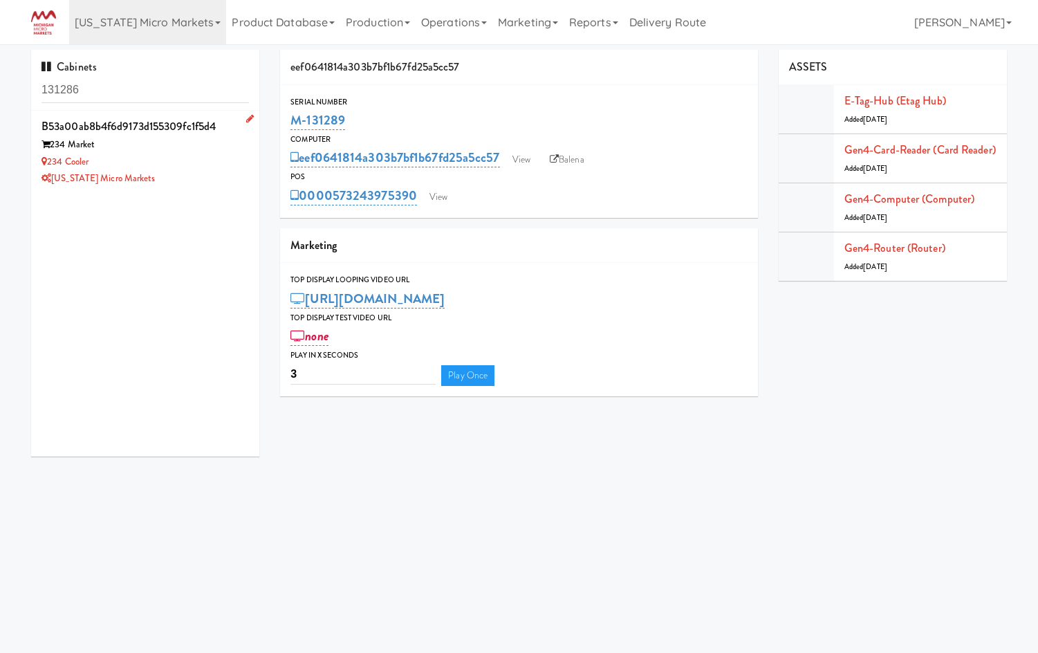
click at [206, 171] on div "[US_STATE] Micro Markets" at bounding box center [146, 178] width 208 height 17
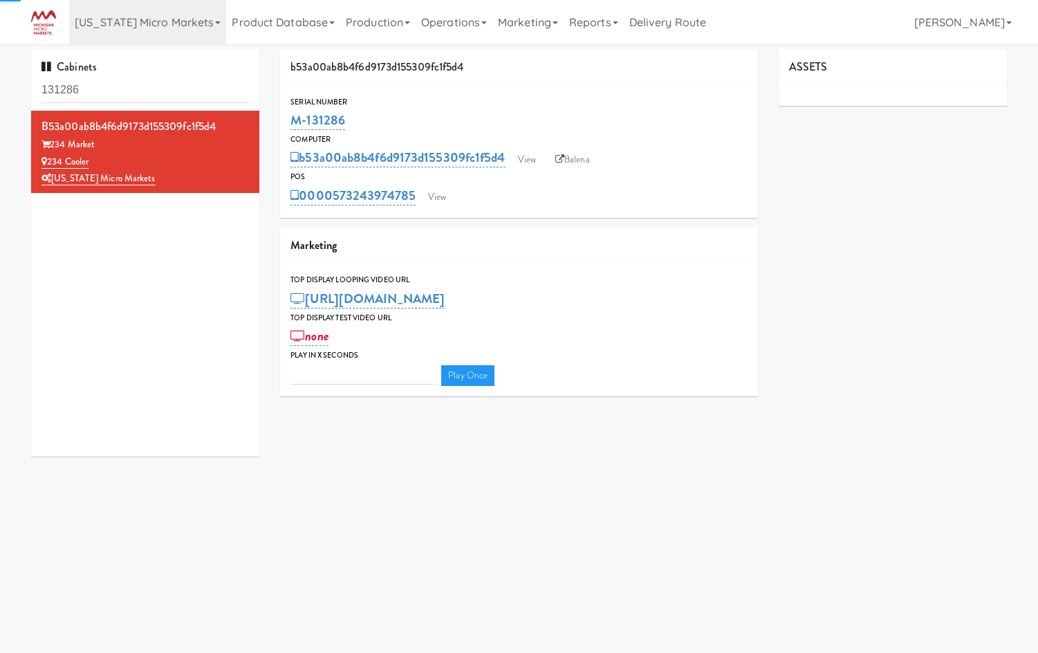
type input "3"
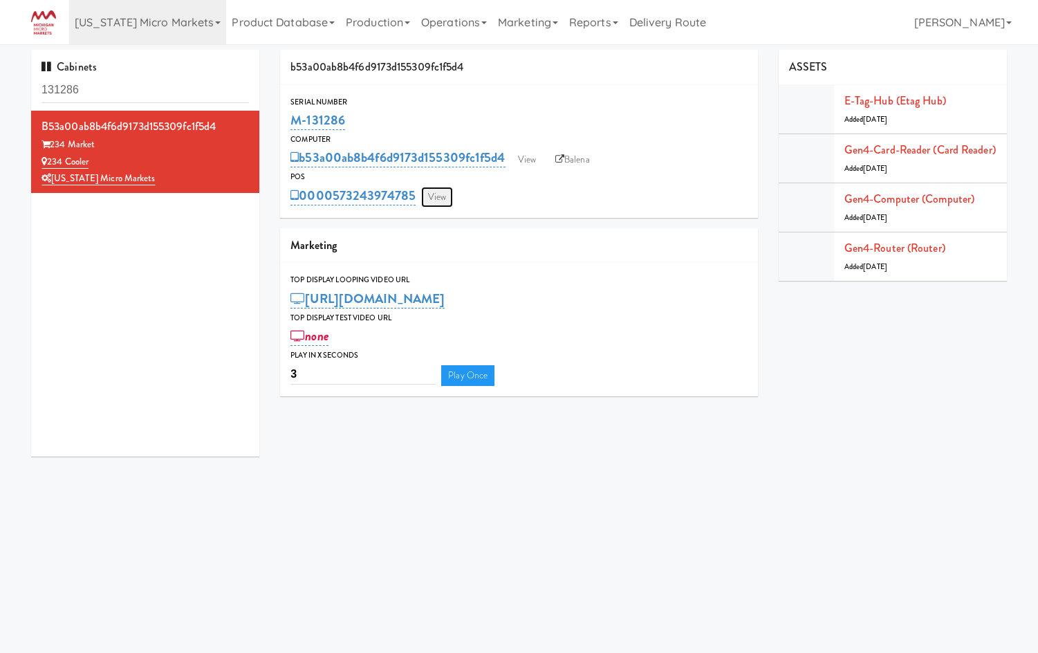
click at [445, 201] on link "View" at bounding box center [437, 197] width 32 height 21
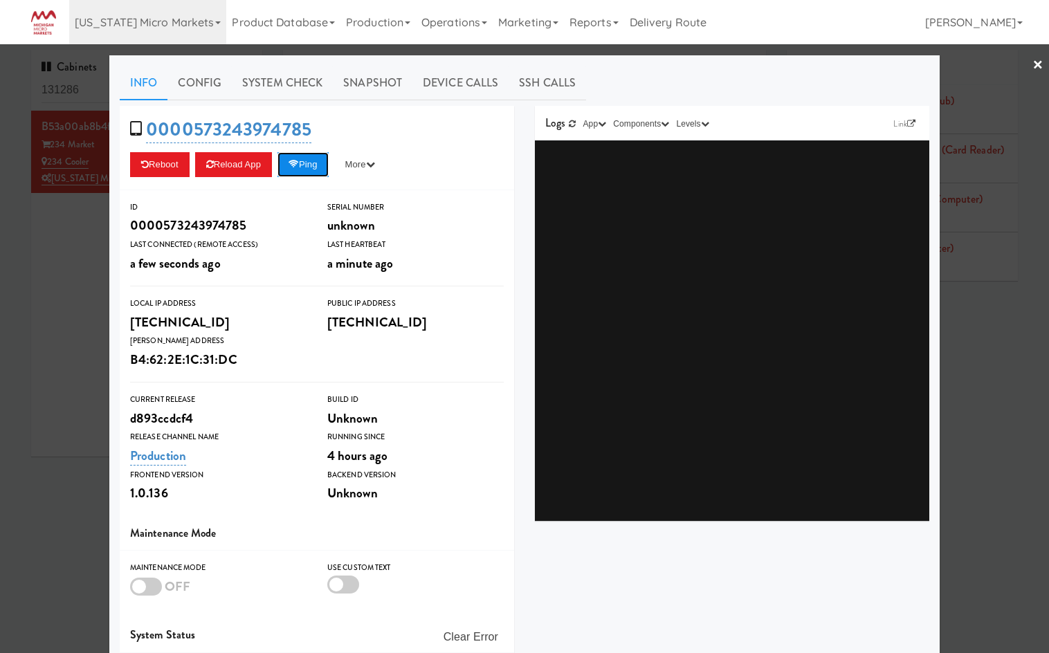
click at [301, 169] on button "Ping" at bounding box center [302, 164] width 51 height 25
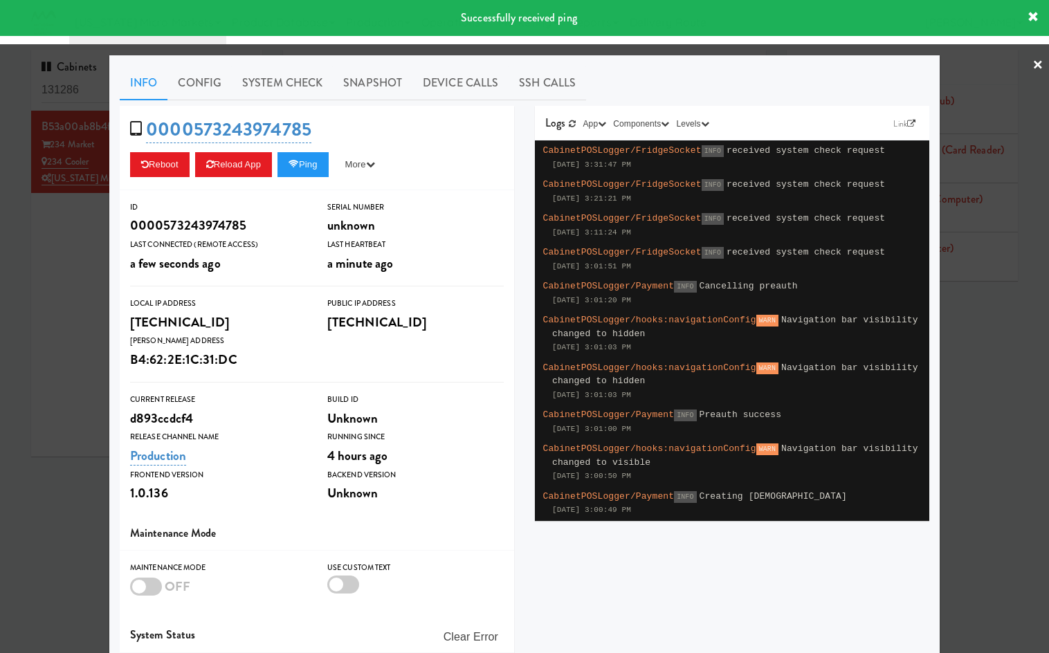
click at [55, 320] on div at bounding box center [524, 326] width 1049 height 653
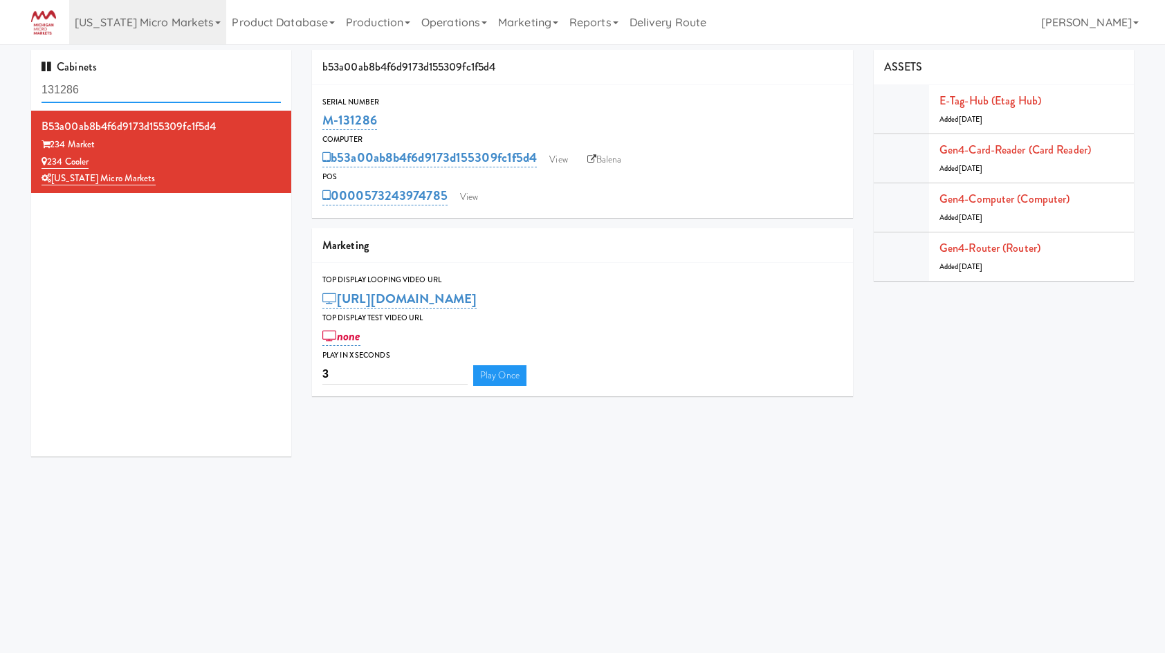
click at [120, 92] on input "131286" at bounding box center [161, 90] width 239 height 26
paste input "13937"
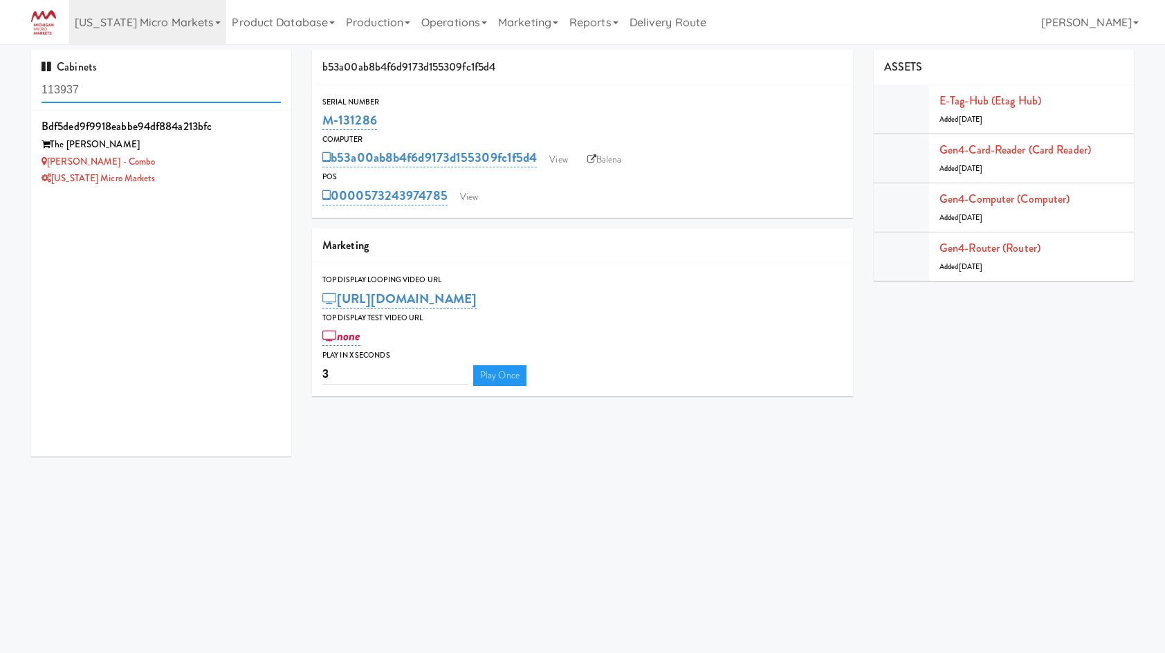
type input "113937"
click at [188, 162] on div "Rowe - Combo" at bounding box center [161, 162] width 239 height 17
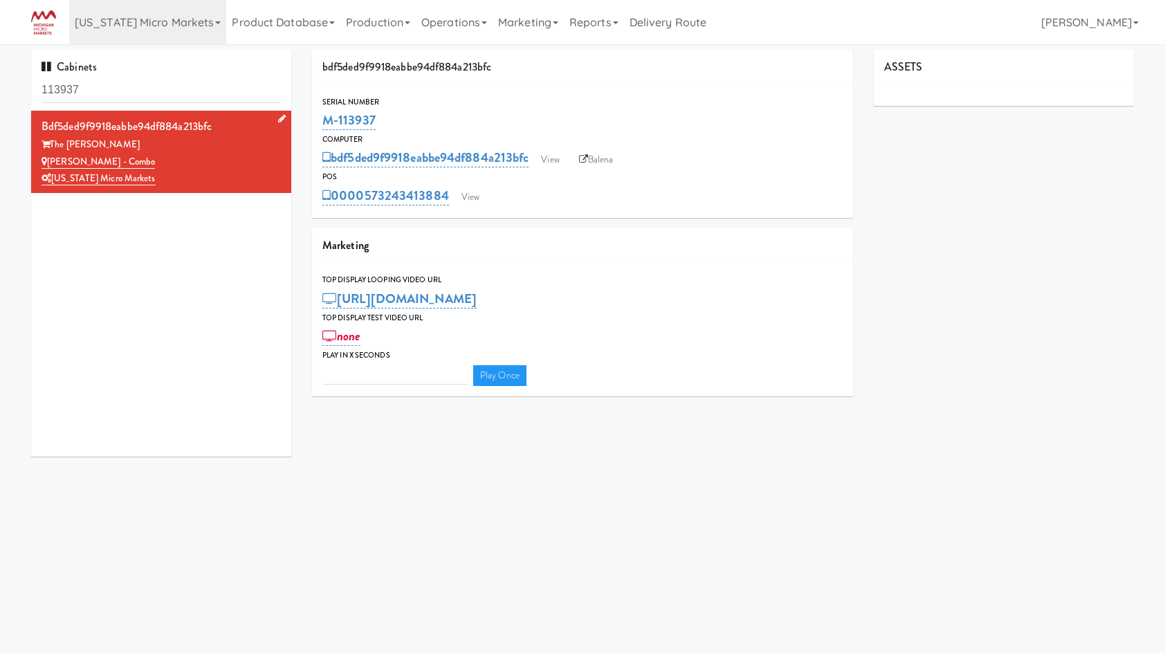
type input "3"
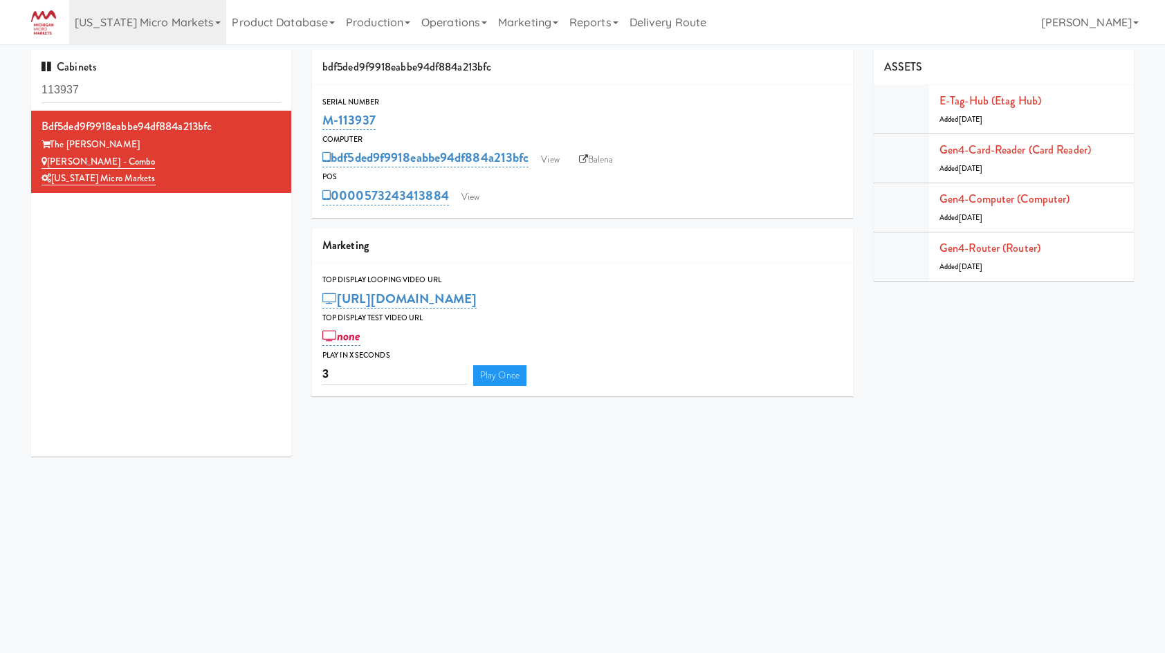
drag, startPoint x: 337, startPoint y: 102, endPoint x: 1033, endPoint y: 356, distance: 740.5
click at [322, 119] on div "Serial Number M-113937" at bounding box center [582, 113] width 541 height 37
click at [84, 107] on div "Cabinets 113937" at bounding box center [161, 80] width 260 height 61
click at [87, 94] on input "113937" at bounding box center [161, 90] width 239 height 26
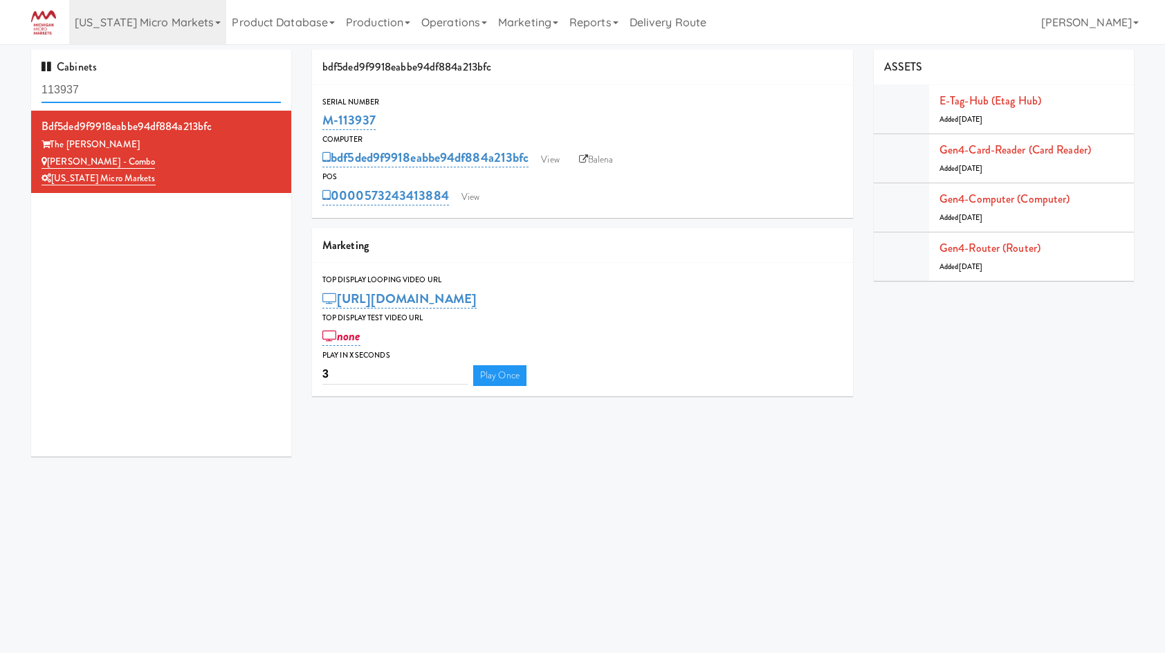
click at [87, 94] on input "113937" at bounding box center [161, 90] width 239 height 26
paste input "M-125566"
type input "M-125566"
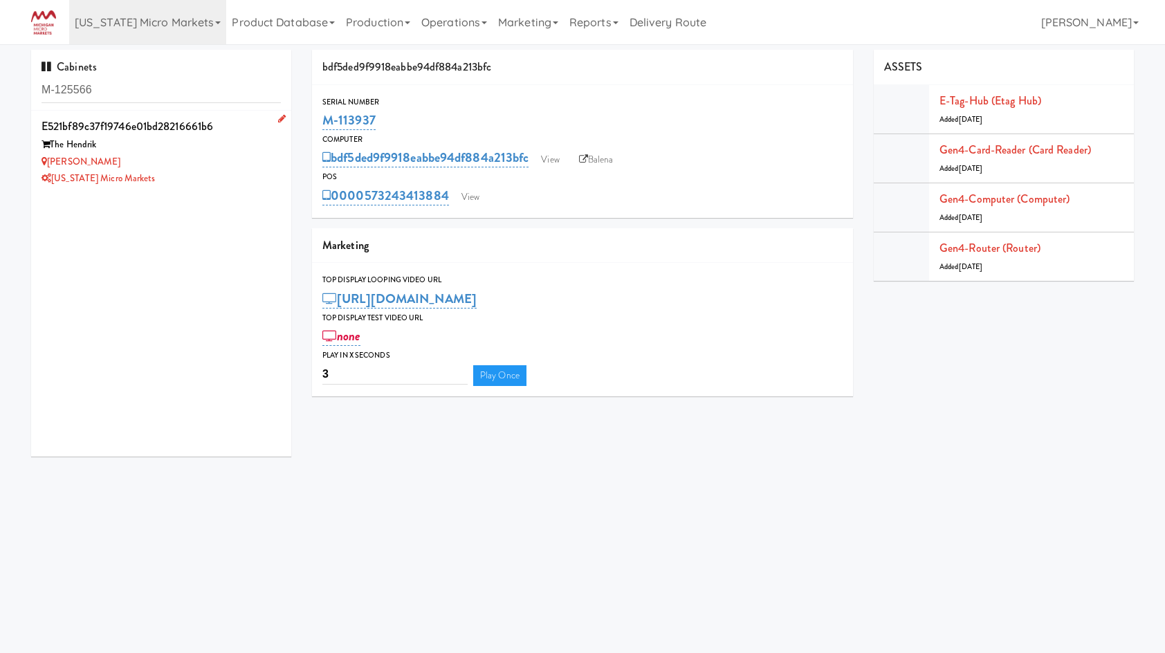
click at [208, 176] on div "[US_STATE] Micro Markets" at bounding box center [161, 178] width 239 height 17
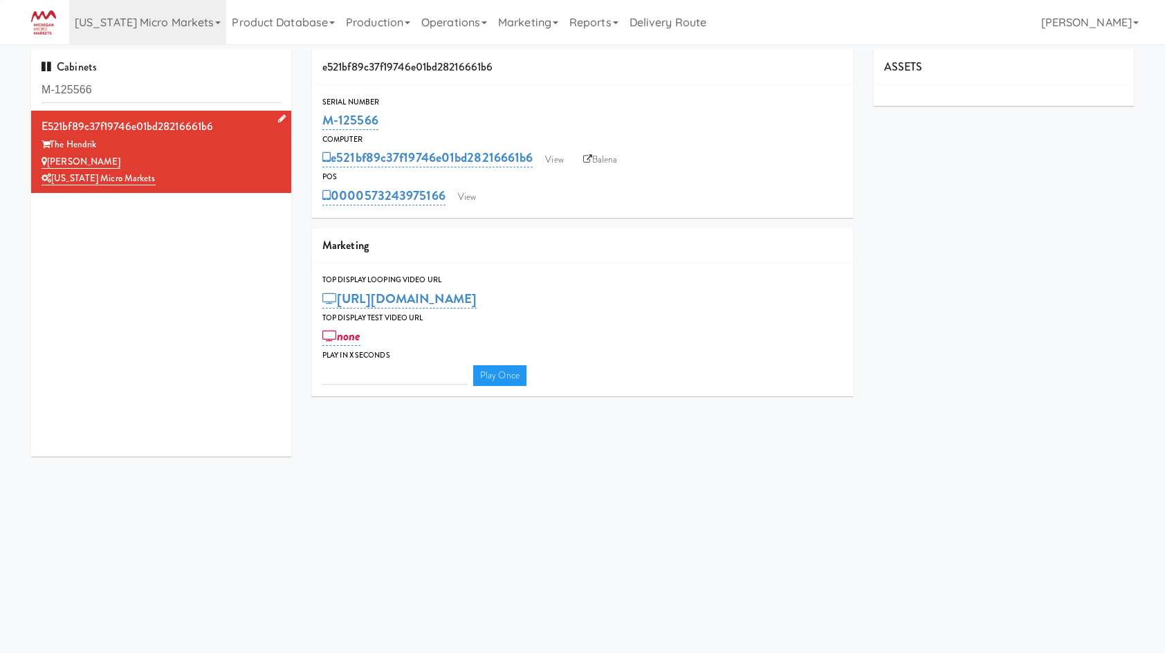
type input "3"
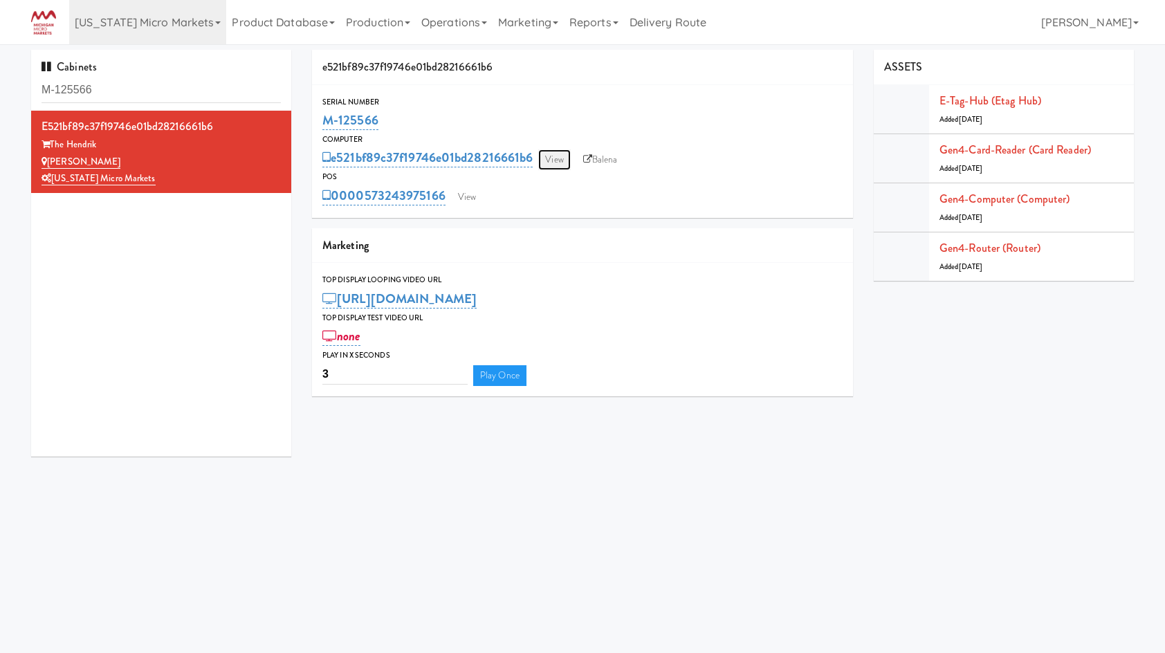
click at [564, 150] on link "View" at bounding box center [554, 159] width 32 height 21
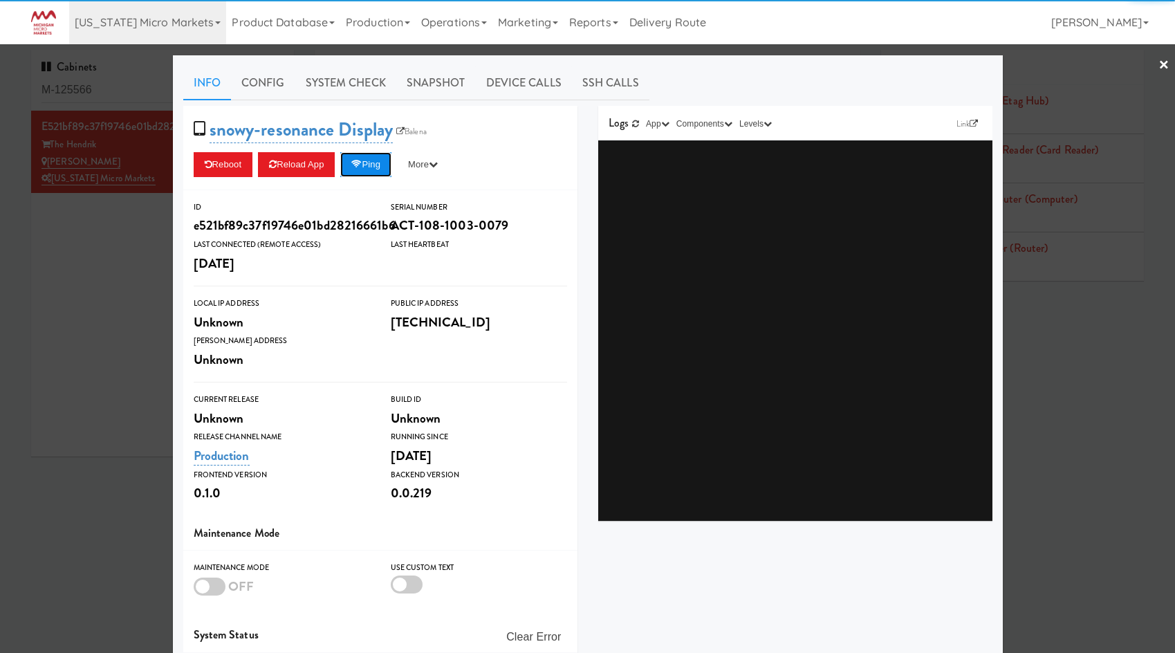
click at [352, 172] on button "Ping" at bounding box center [365, 164] width 51 height 25
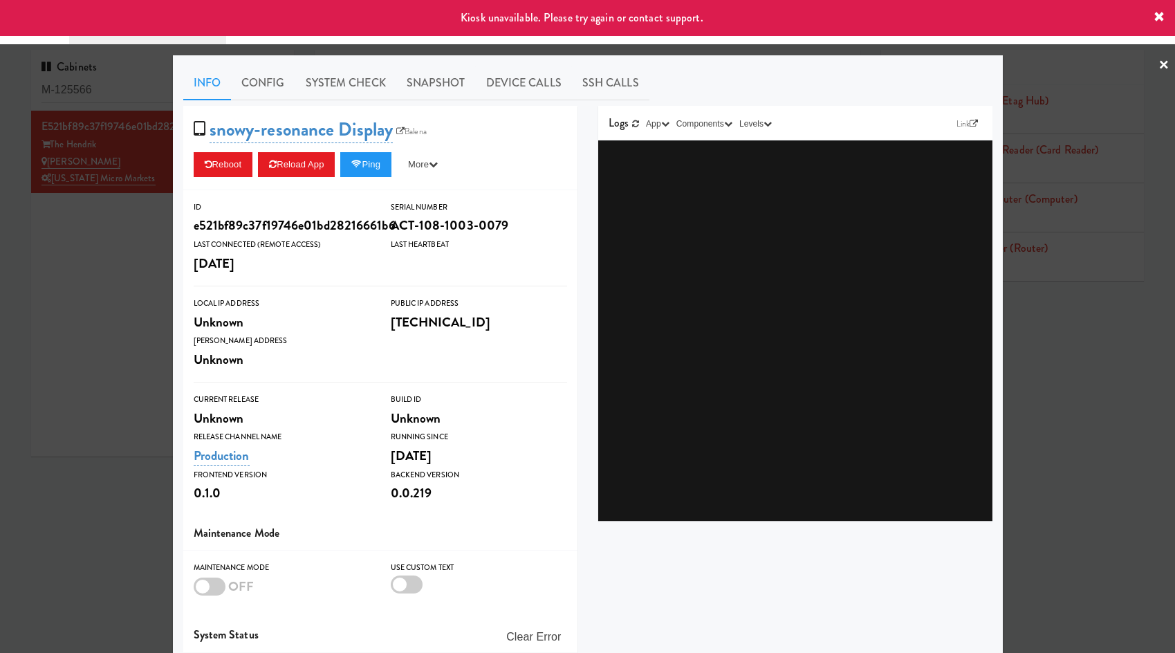
click at [90, 275] on div at bounding box center [587, 326] width 1175 height 653
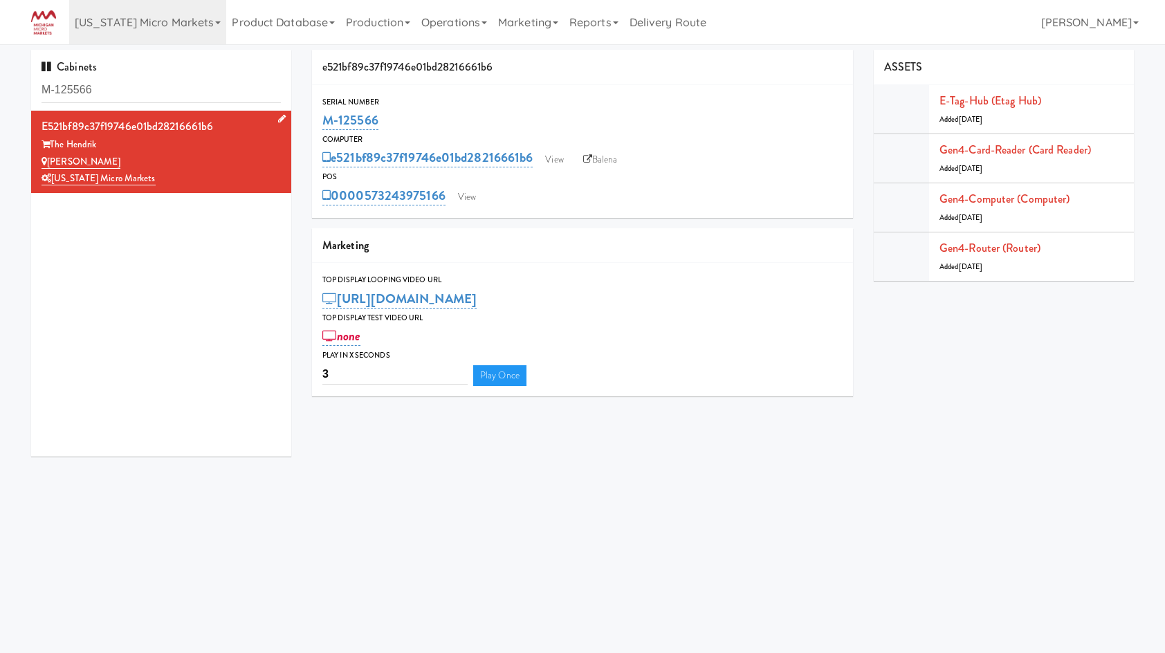
drag, startPoint x: 272, startPoint y: 118, endPoint x: 258, endPoint y: 122, distance: 14.4
click at [278, 118] on icon at bounding box center [282, 118] width 8 height 9
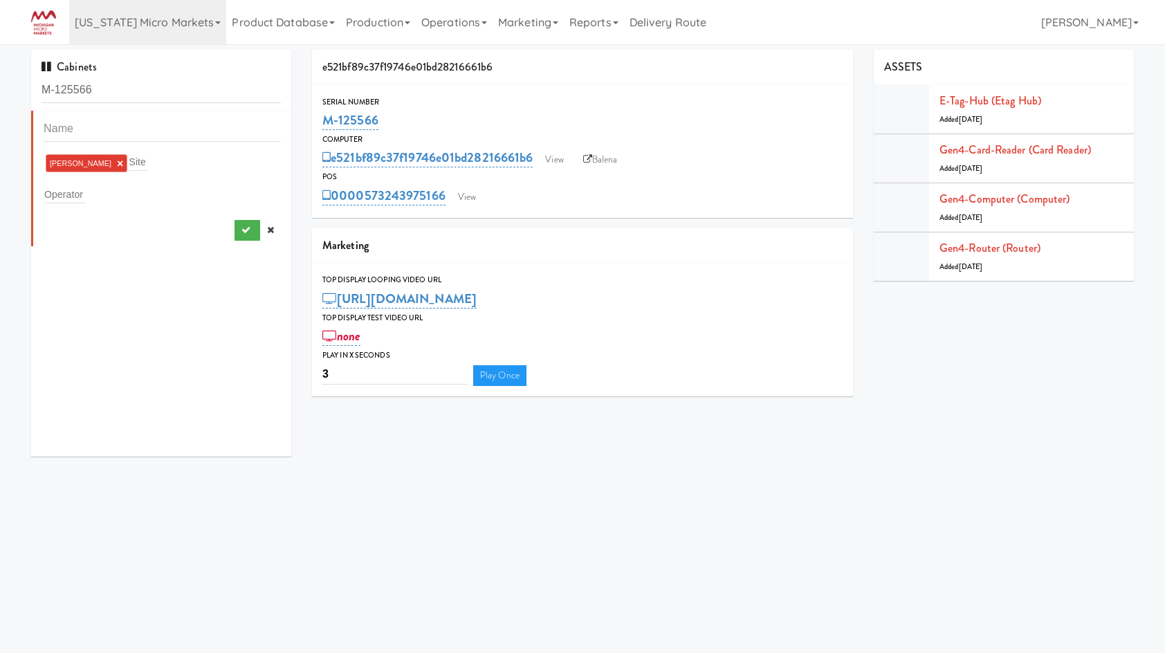
click at [181, 160] on div "Hendrik Combo × Site" at bounding box center [162, 163] width 237 height 22
click at [241, 230] on icon "submit" at bounding box center [245, 227] width 9 height 9
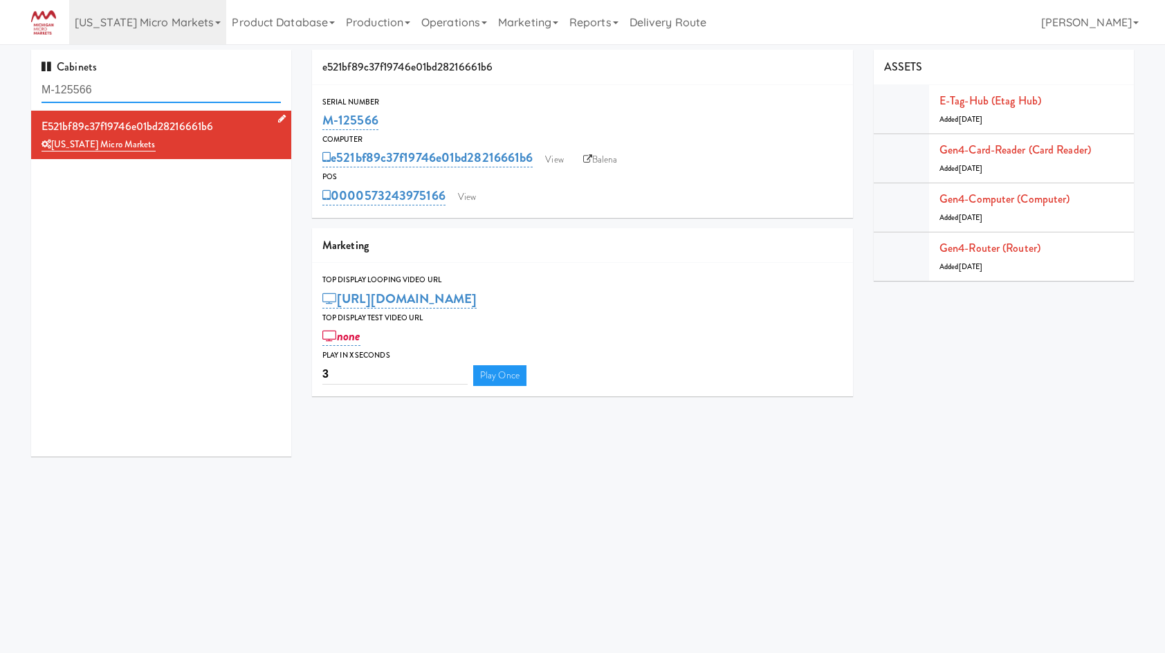
click at [134, 82] on input "M-125566" at bounding box center [161, 90] width 239 height 26
paste input "31289"
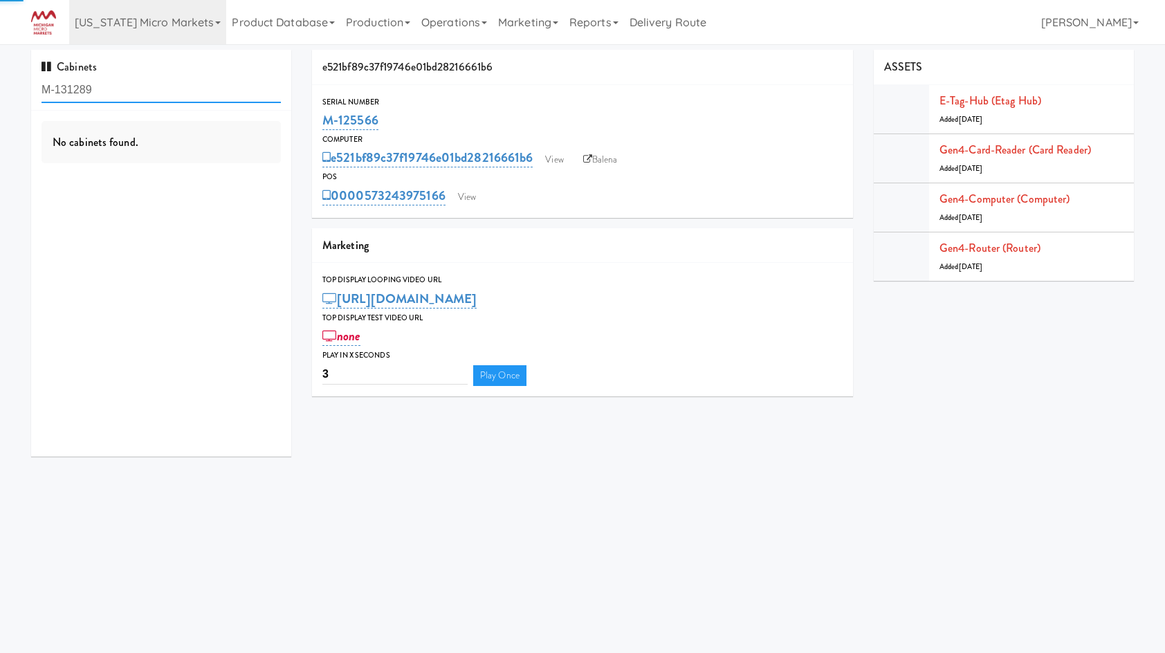
type input "M-131289"
click at [234, 179] on div "[US_STATE] Micro Markets" at bounding box center [161, 178] width 239 height 17
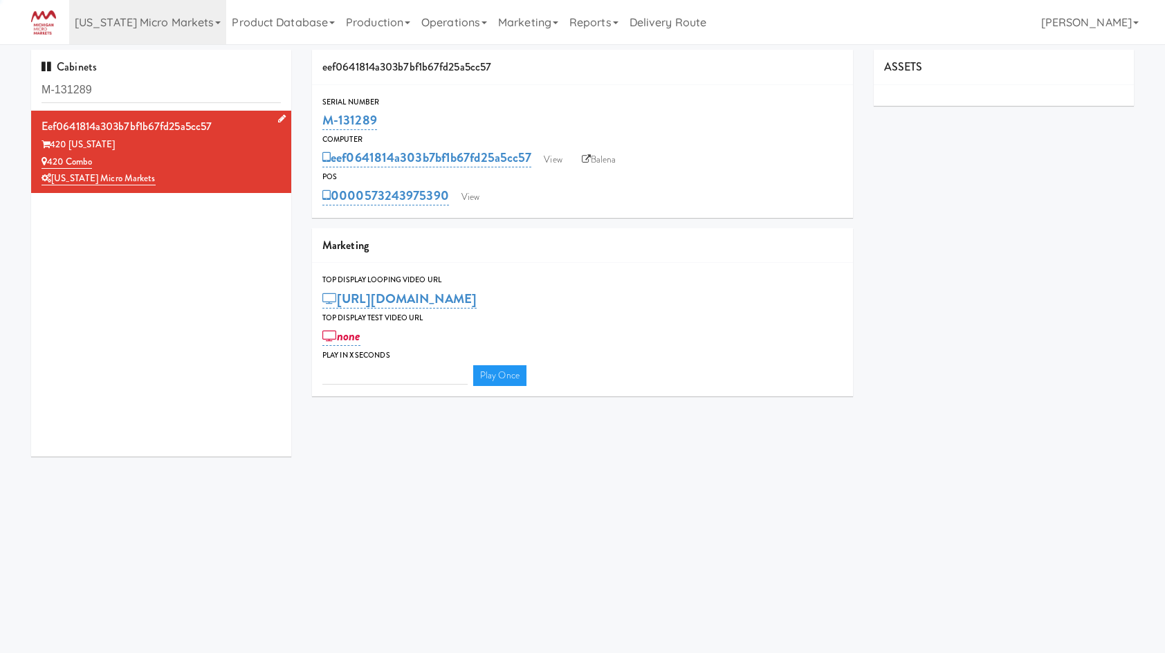
type input "3"
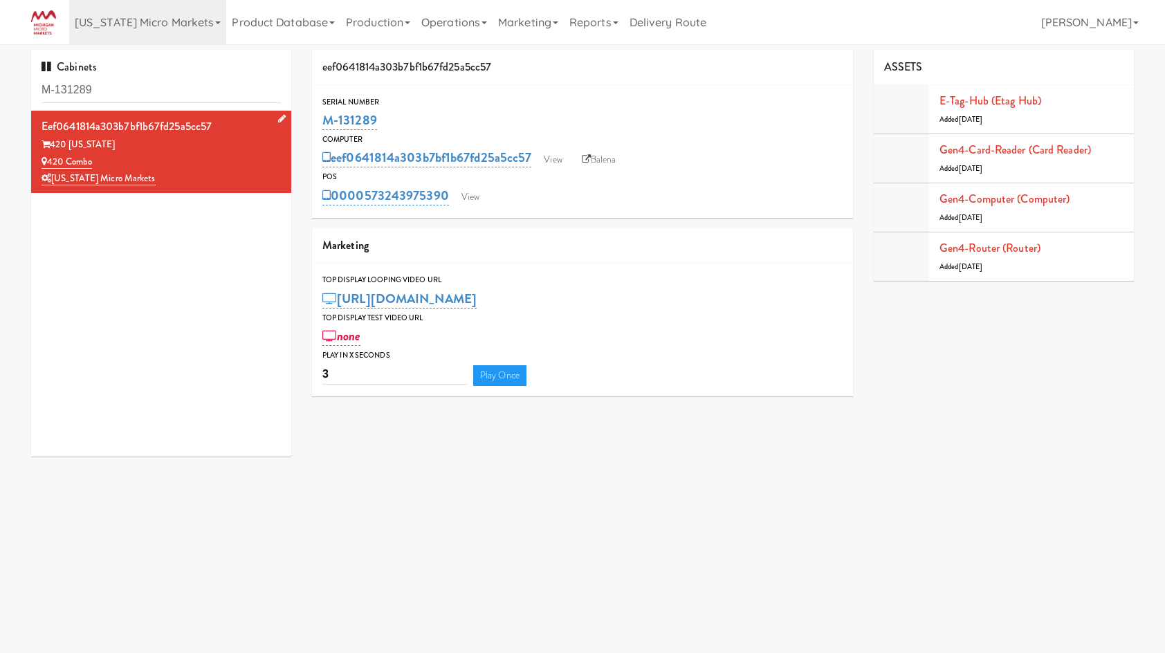
click at [278, 120] on icon at bounding box center [282, 118] width 8 height 9
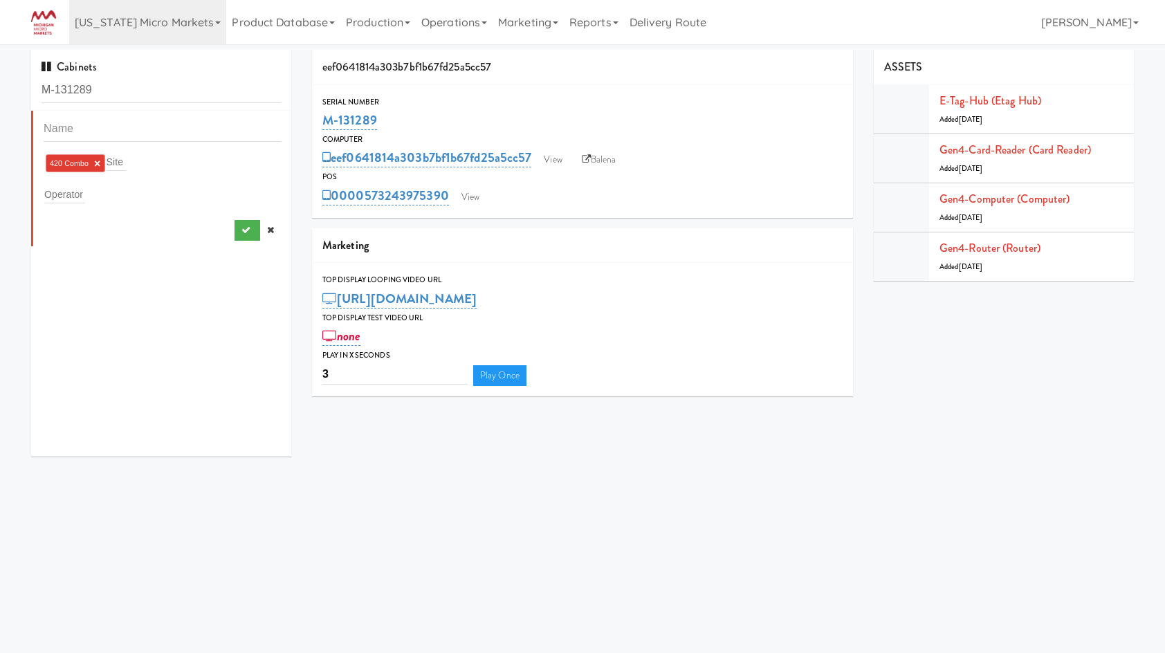
click at [98, 165] on link "×" at bounding box center [97, 164] width 6 height 12
click at [234, 230] on button "submit" at bounding box center [247, 227] width 26 height 21
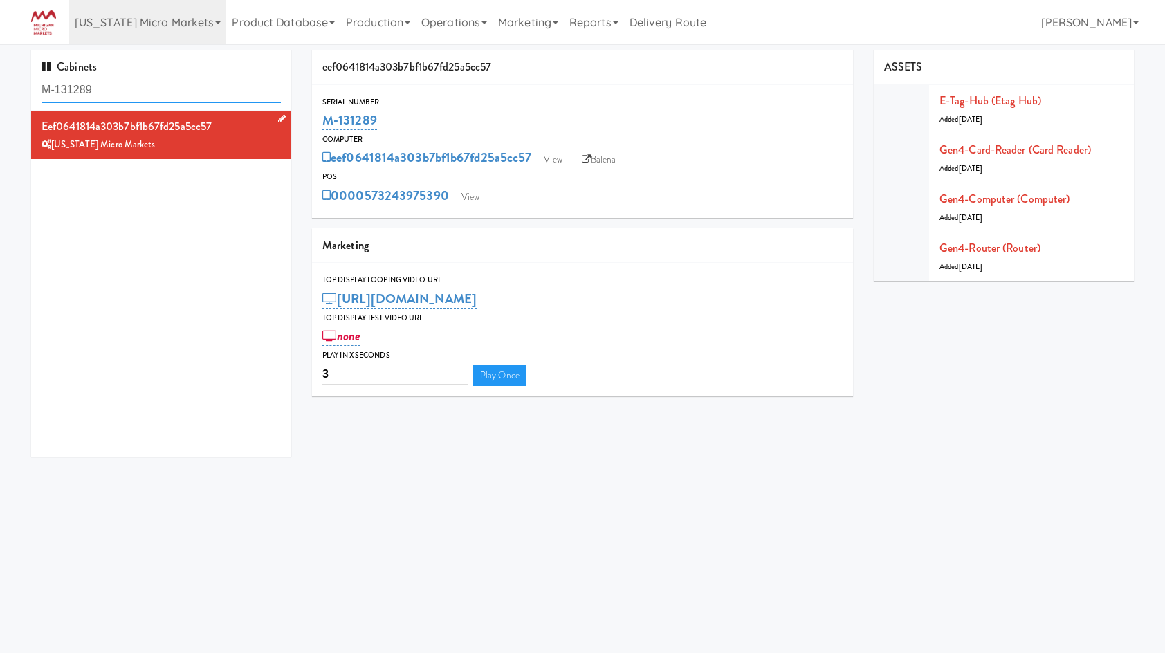
click at [101, 77] on input "M-131289" at bounding box center [161, 90] width 239 height 26
click at [81, 90] on input "M-131289" at bounding box center [161, 90] width 239 height 26
paste input "5"
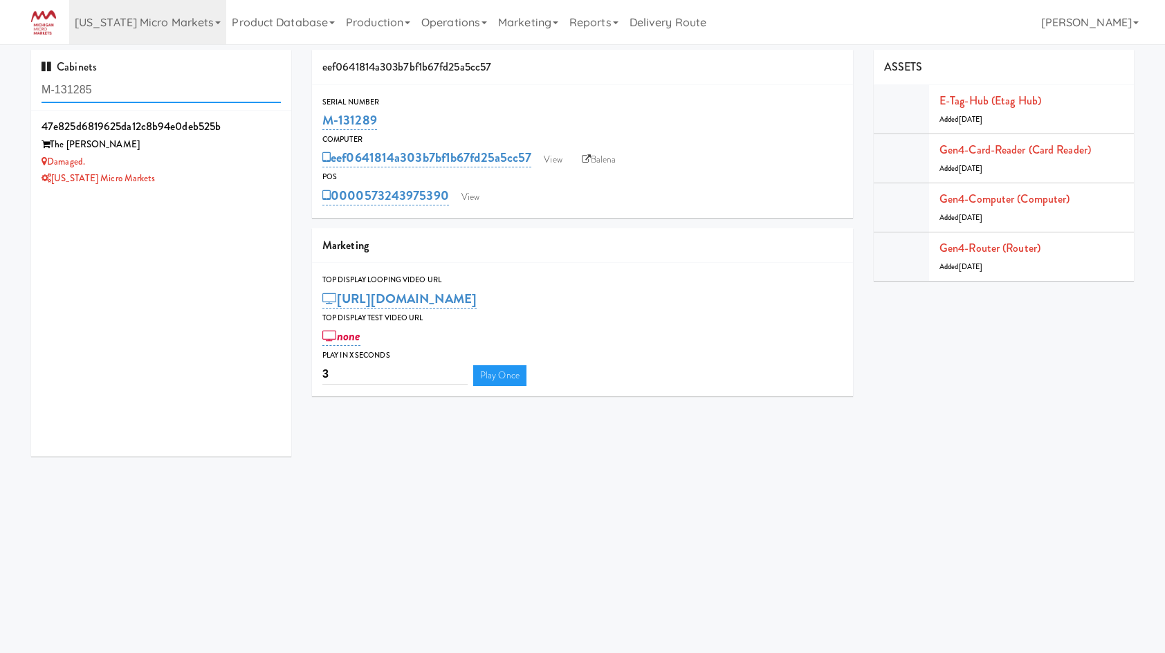
click at [68, 80] on input "M-131285" at bounding box center [161, 90] width 239 height 26
click at [67, 89] on input "M-131285" at bounding box center [161, 90] width 239 height 26
drag, startPoint x: 67, startPoint y: 89, endPoint x: 142, endPoint y: 88, distance: 74.7
click at [85, 81] on input "M-131285" at bounding box center [161, 90] width 239 height 26
paste input "25617"
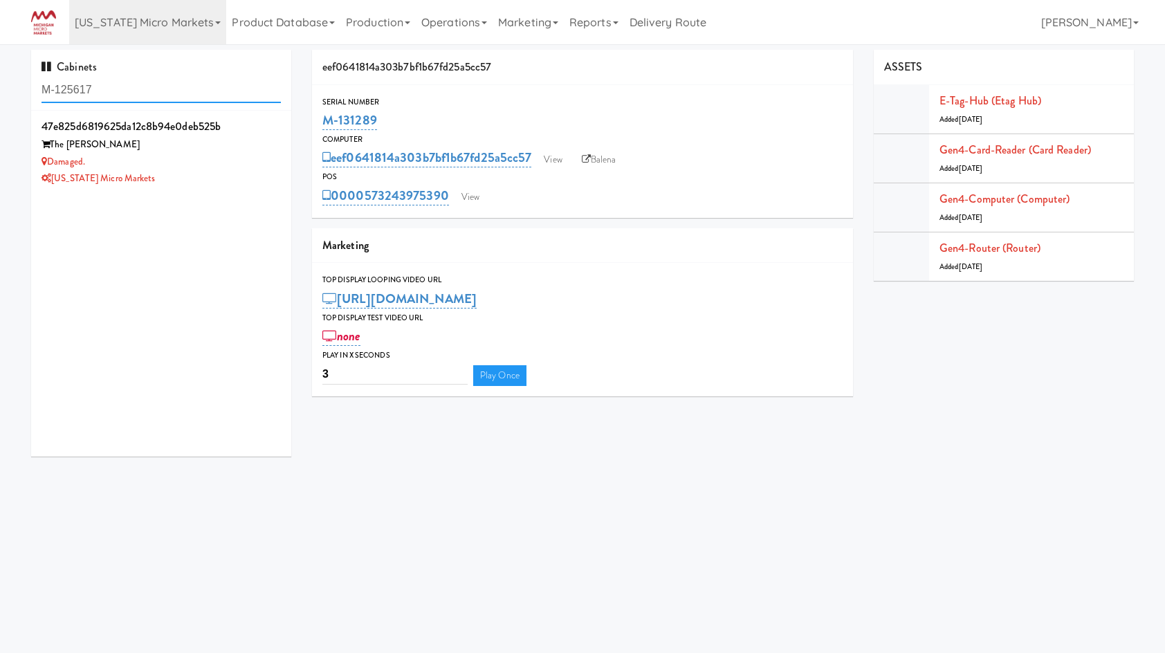
type input "M-125617"
click at [185, 163] on div "234 Market - Pantry" at bounding box center [161, 162] width 239 height 17
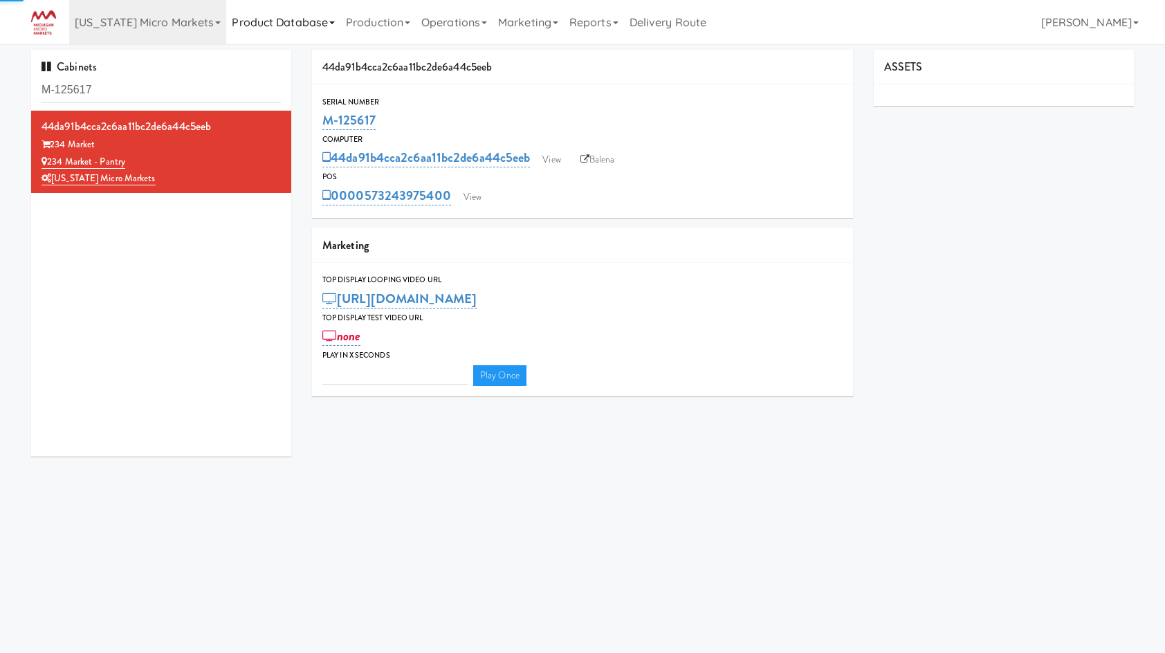
type input "3"
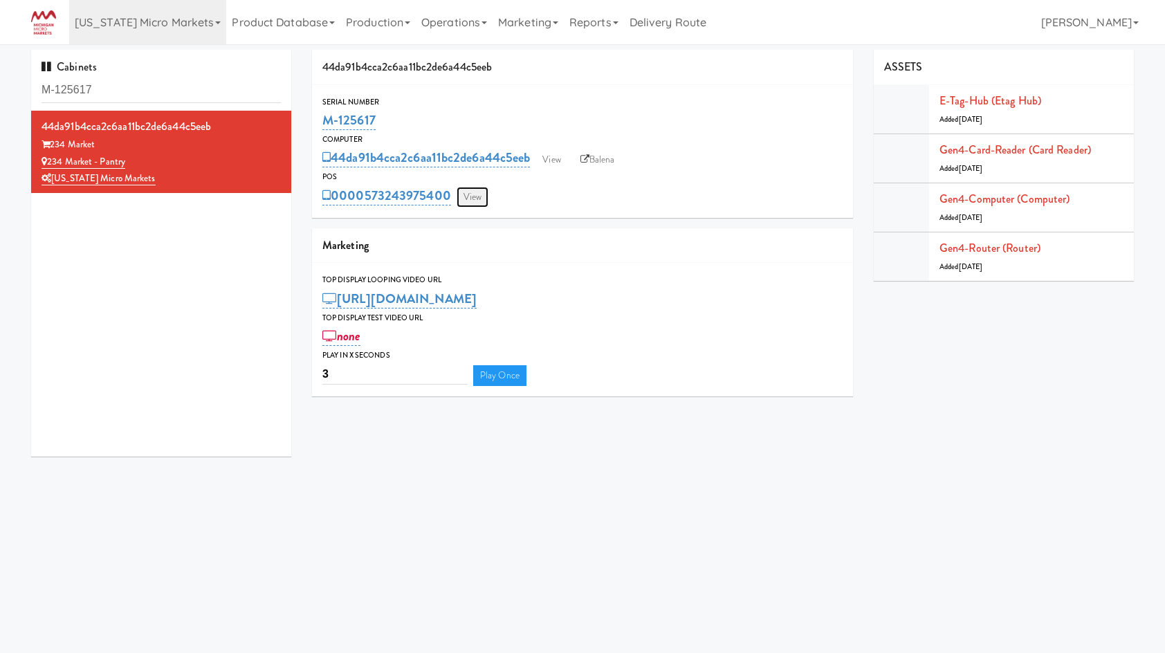
click at [475, 195] on link "View" at bounding box center [473, 197] width 32 height 21
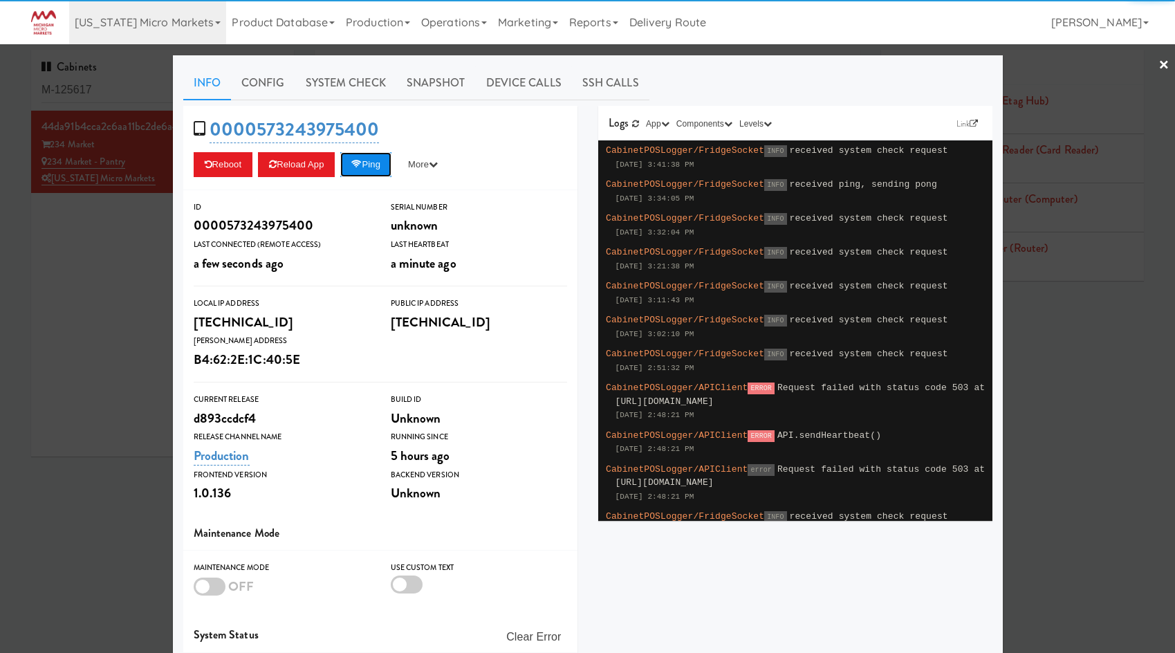
click at [380, 168] on button "Ping" at bounding box center [365, 164] width 51 height 25
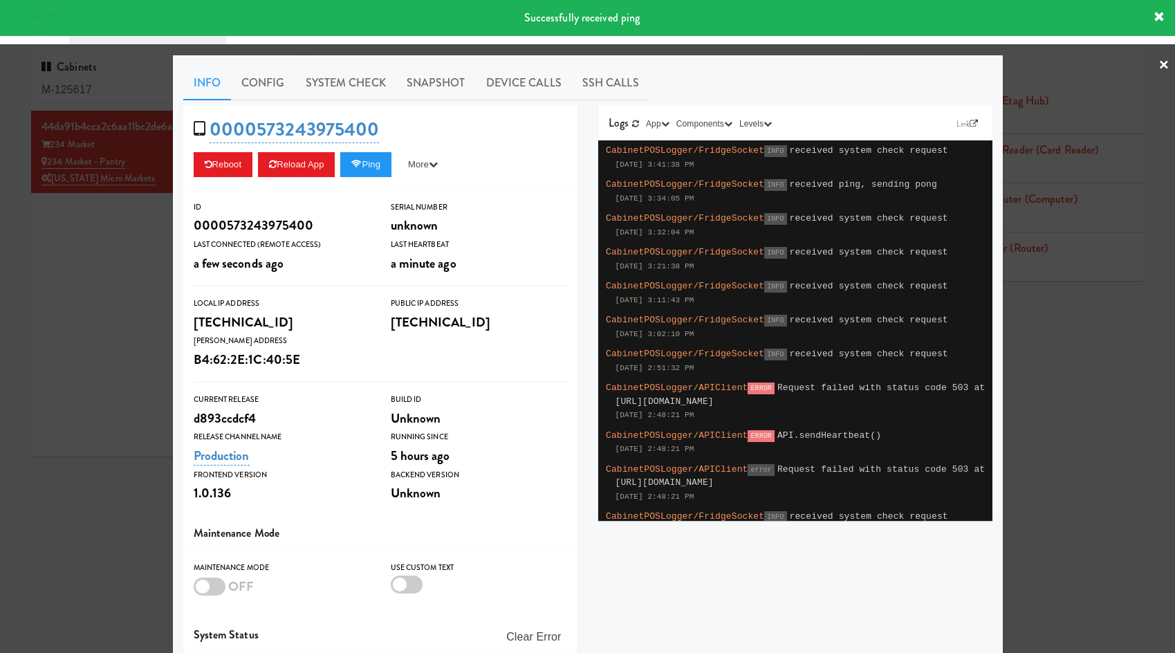
click at [78, 358] on div at bounding box center [587, 326] width 1175 height 653
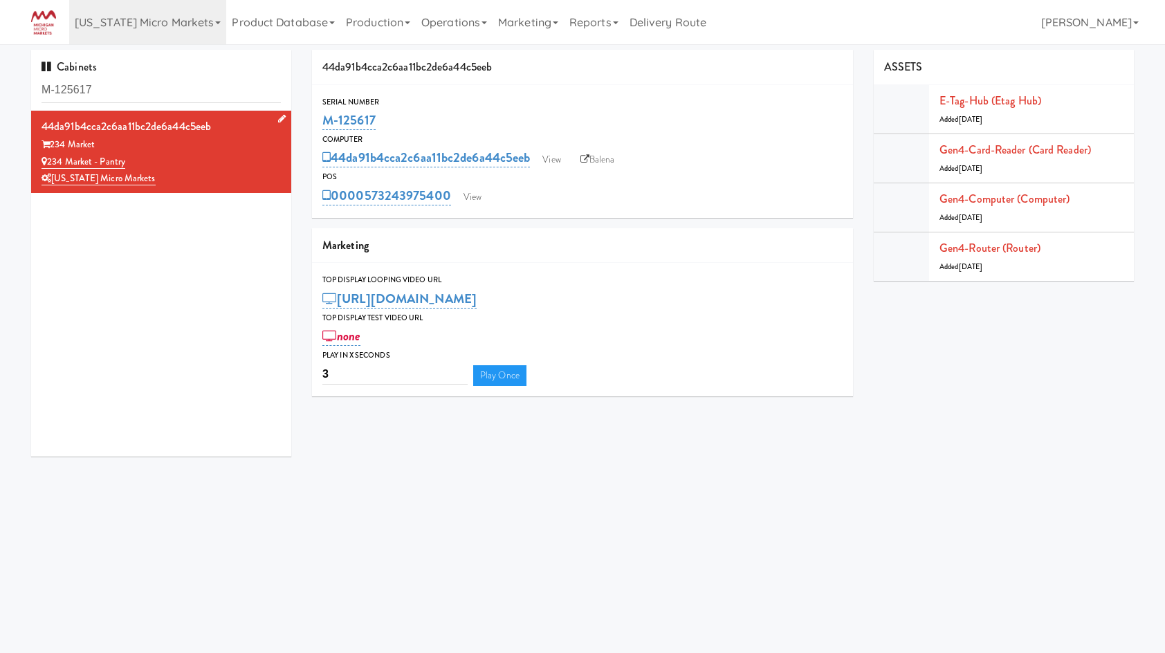
drag, startPoint x: 182, startPoint y: 166, endPoint x: 50, endPoint y: 165, distance: 132.1
click at [50, 165] on div "234 Market - Pantry" at bounding box center [161, 162] width 239 height 17
copy link "234 Market - Pantry"
click at [897, 390] on div "44da91b4cca2c6aa11bc2de6a44c5eeb Serial Number M-125617 Computer 44da91b4cca2c6…" at bounding box center [723, 228] width 843 height 357
